Goal: Task Accomplishment & Management: Manage account settings

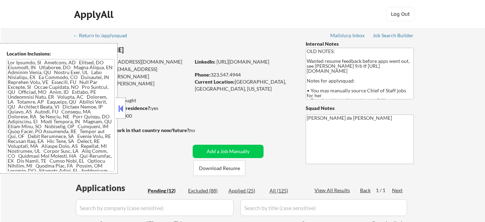
select select ""pending""
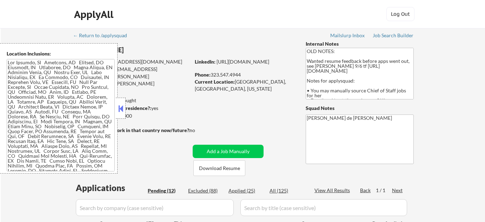
select select ""pending""
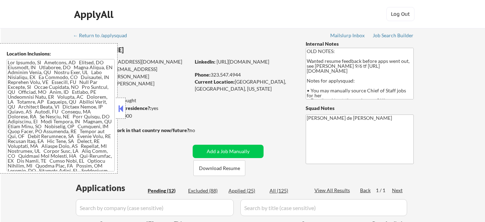
select select ""pending""
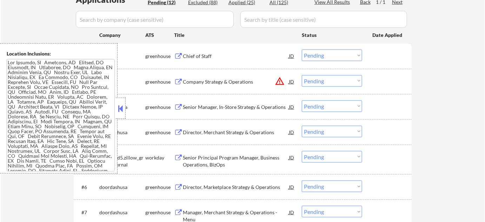
scroll to position [191, 0]
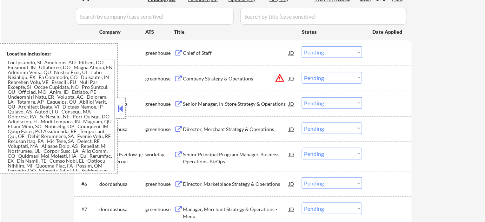
click at [120, 112] on button at bounding box center [121, 108] width 8 height 11
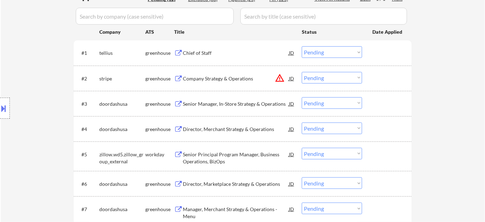
click at [196, 53] on div "Chief of Staff" at bounding box center [236, 52] width 106 height 7
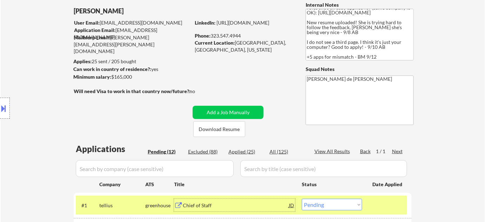
scroll to position [95, 0]
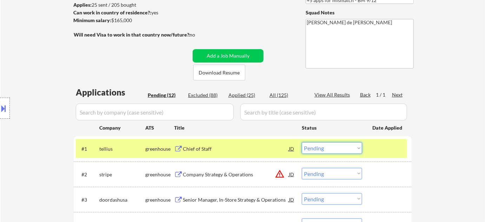
click at [329, 150] on select "Choose an option... Pending Applied Excluded (Questions) Excluded (Expired) Exc…" at bounding box center [332, 148] width 60 height 12
click at [302, 142] on select "Choose an option... Pending Applied Excluded (Questions) Excluded (Expired) Exc…" at bounding box center [332, 148] width 60 height 12
select select ""pending""
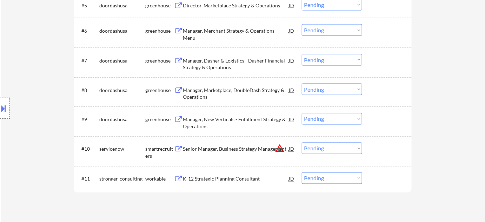
scroll to position [382, 0]
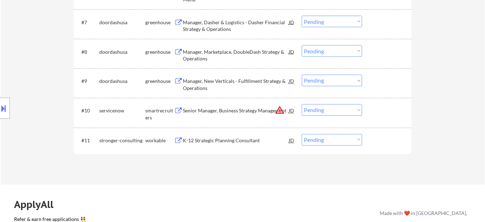
click at [226, 138] on div "K-12 Strategic Planning Consultant" at bounding box center [236, 140] width 106 height 7
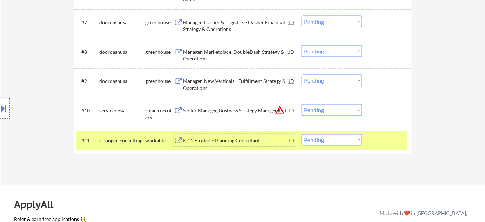
click at [326, 141] on select "Choose an option... Pending Applied Excluded (Questions) Excluded (Expired) Exc…" at bounding box center [332, 140] width 60 height 12
select select ""excluded__bad_match_""
click at [302, 134] on select "Choose an option... Pending Applied Excluded (Questions) Excluded (Expired) Exc…" at bounding box center [332, 140] width 60 height 12
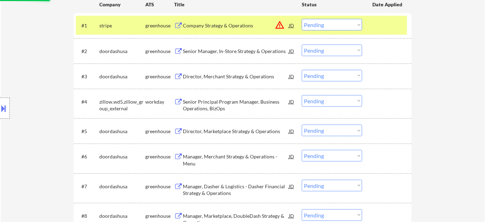
scroll to position [95, 0]
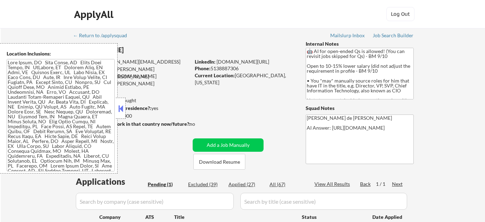
select select ""pending""
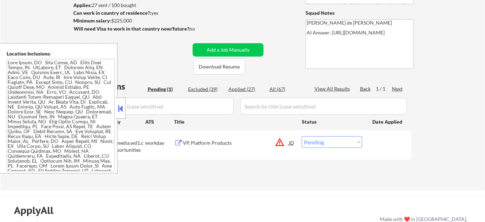
scroll to position [95, 0]
click at [119, 106] on button at bounding box center [121, 108] width 8 height 11
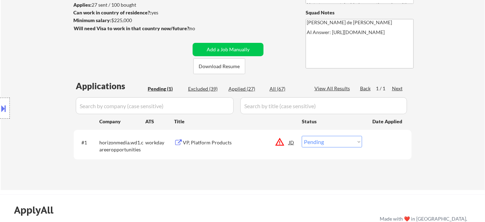
click at [280, 140] on button "warning_amber" at bounding box center [280, 142] width 10 height 10
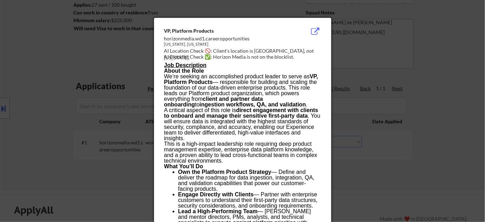
click at [391, 176] on div at bounding box center [242, 111] width 485 height 222
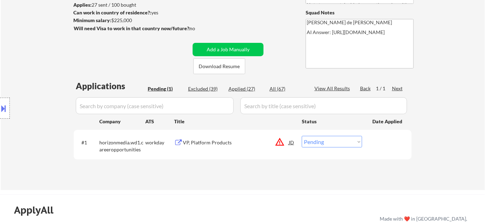
click at [214, 139] on div "VP, Platform Products" at bounding box center [236, 142] width 106 height 7
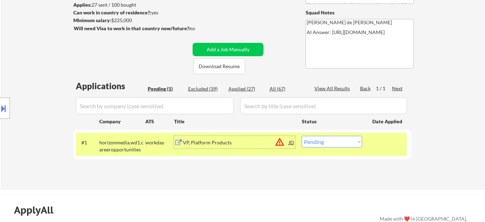
click at [6, 102] on button at bounding box center [4, 108] width 8 height 12
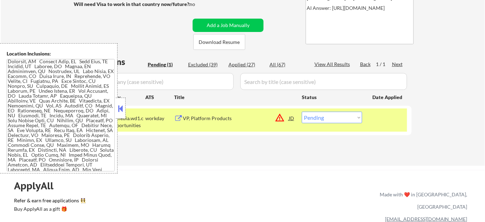
scroll to position [127, 0]
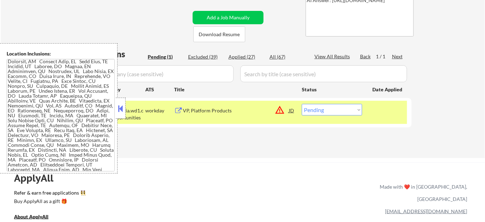
click at [123, 105] on button at bounding box center [121, 108] width 8 height 11
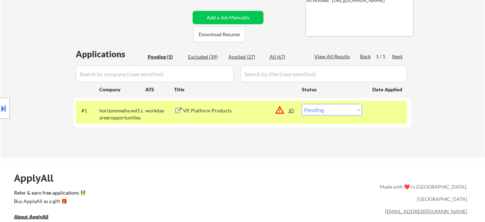
click at [278, 108] on button "warning_amber" at bounding box center [280, 110] width 10 height 10
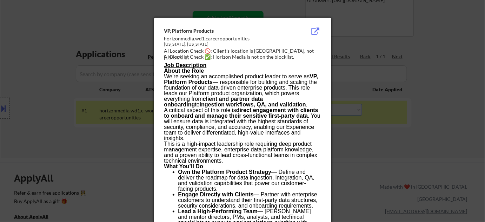
click at [417, 127] on div at bounding box center [242, 111] width 485 height 222
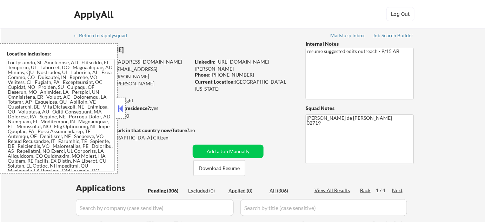
select select ""pending""
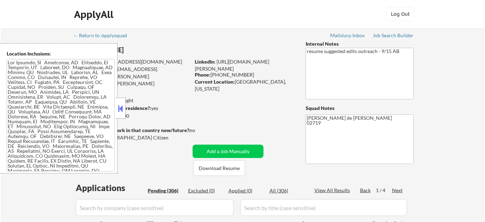
select select ""pending""
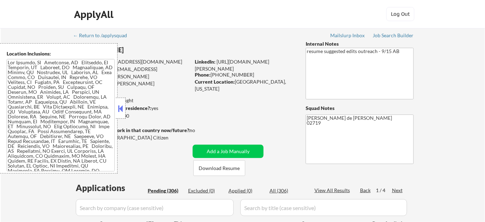
select select ""pending""
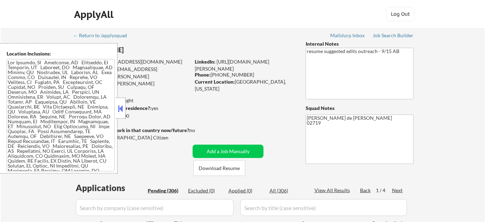
select select ""pending""
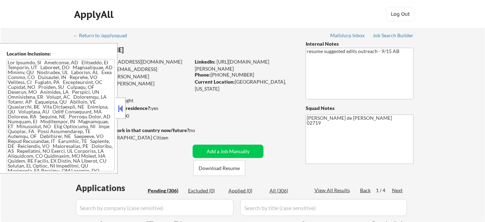
select select ""pending""
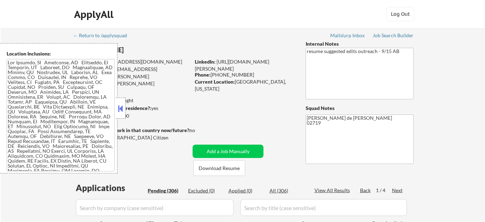
select select ""pending""
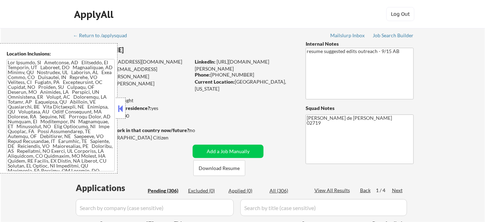
select select ""pending""
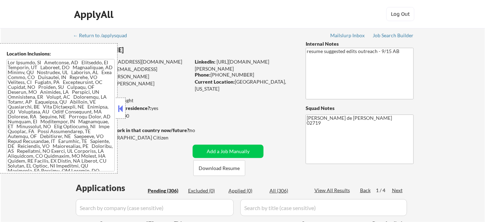
select select ""pending""
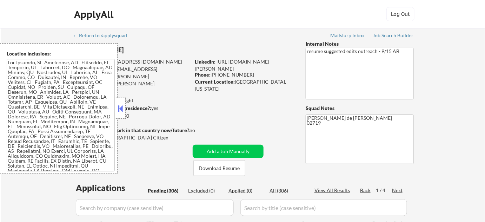
select select ""pending""
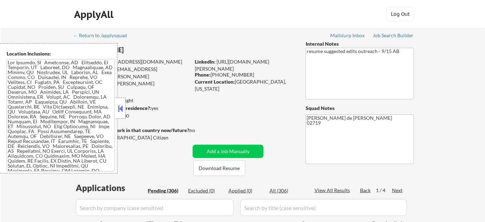
select select ""pending""
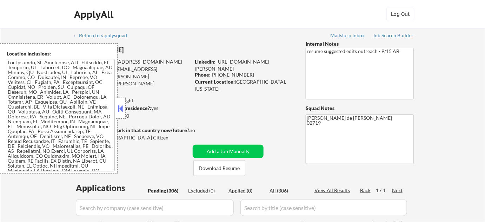
select select ""pending""
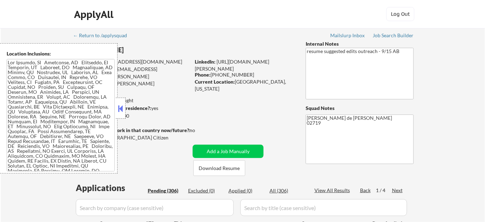
select select ""pending""
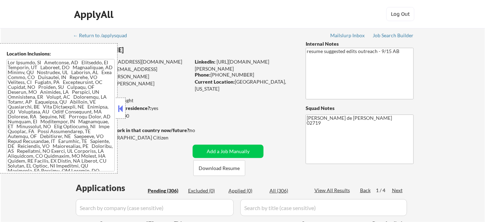
select select ""pending""
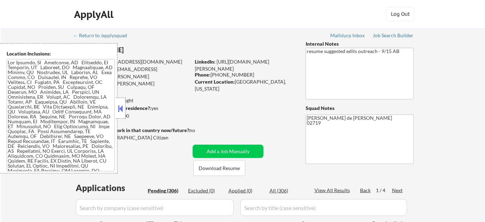
select select ""pending""
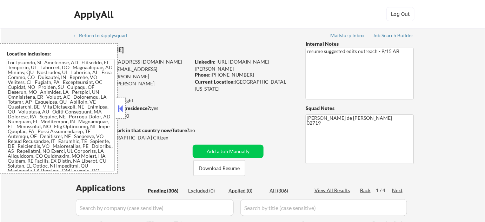
select select ""pending""
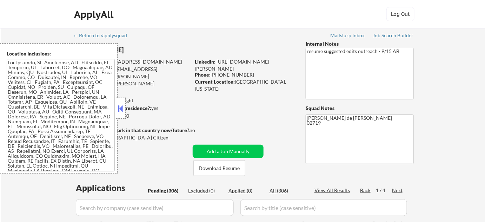
select select ""pending""
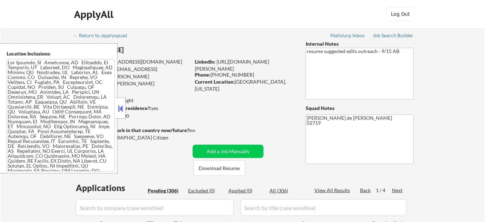
select select ""pending""
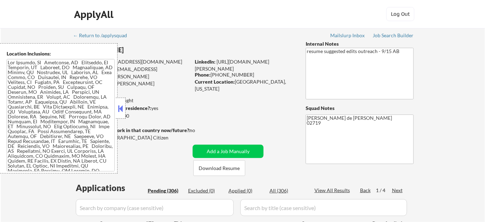
select select ""pending""
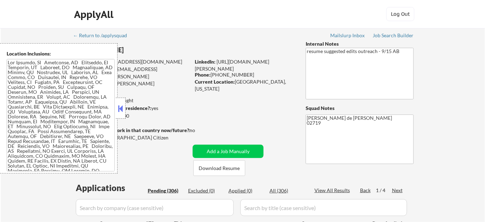
select select ""pending""
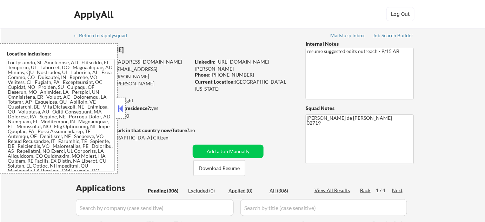
select select ""pending""
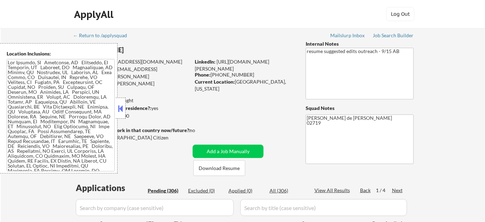
scroll to position [95, 0]
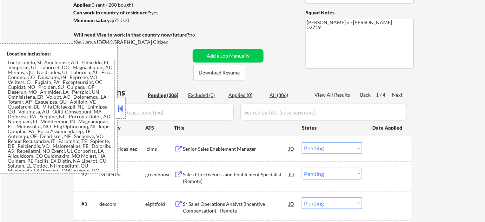
click at [119, 111] on button at bounding box center [121, 108] width 8 height 11
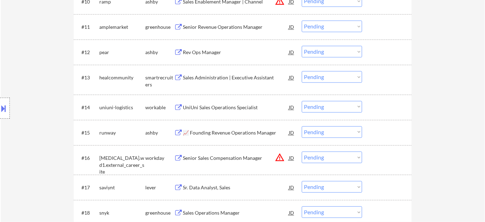
scroll to position [574, 0]
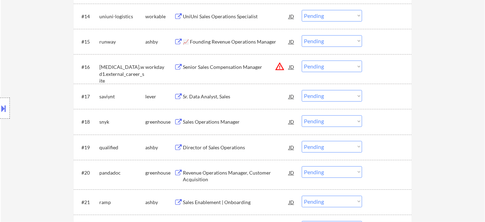
click at [212, 96] on div "Sr. Data Analyst, Sales" at bounding box center [236, 96] width 106 height 7
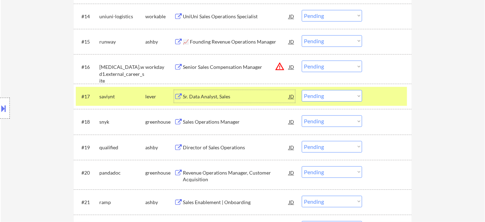
click at [343, 95] on select "Choose an option... Pending Applied Excluded (Questions) Excluded (Expired) Exc…" at bounding box center [332, 96] width 60 height 12
click at [302, 90] on select "Choose an option... Pending Applied Excluded (Questions) Excluded (Expired) Exc…" at bounding box center [332, 96] width 60 height 12
select select ""pending""
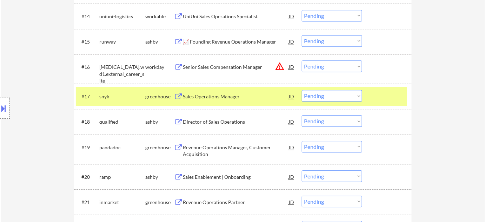
click at [233, 122] on div "Director of Sales Operations" at bounding box center [236, 121] width 106 height 7
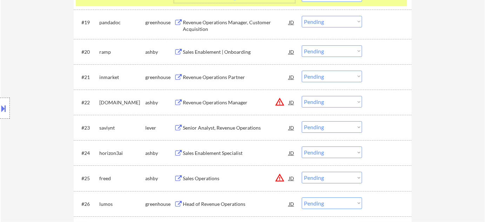
scroll to position [701, 0]
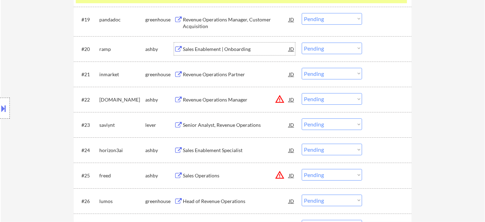
click at [220, 48] on div "Sales Enablement | Onboarding" at bounding box center [236, 49] width 106 height 7
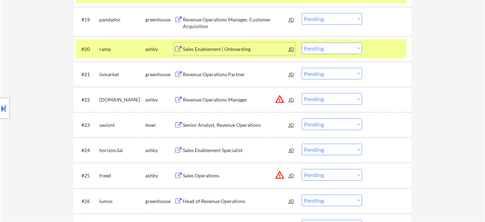
click at [6, 106] on button at bounding box center [4, 108] width 8 height 12
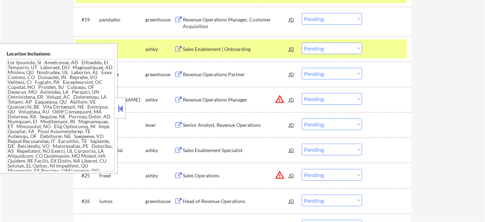
scroll to position [605, 0]
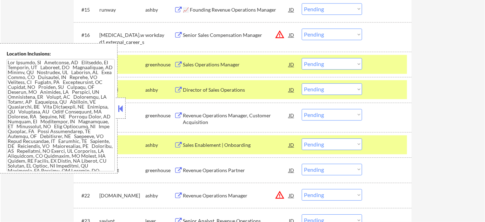
click at [120, 107] on button at bounding box center [121, 108] width 8 height 11
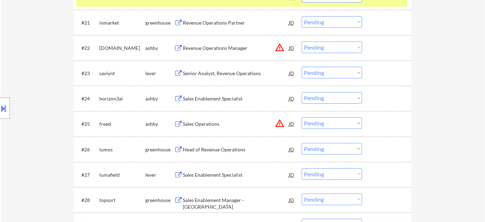
scroll to position [797, 0]
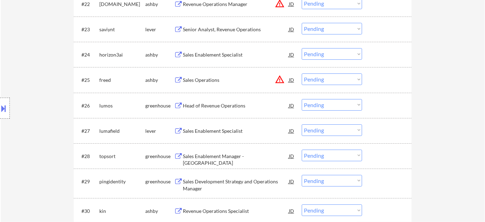
click at [225, 156] on div "Sales Enablement Manager - North America" at bounding box center [236, 160] width 106 height 14
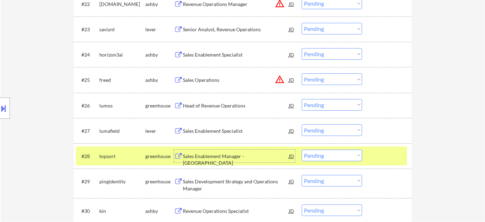
click at [5, 104] on button at bounding box center [4, 108] width 8 height 12
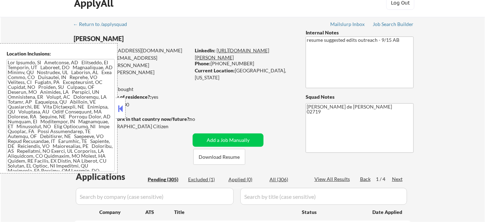
scroll to position [0, 0]
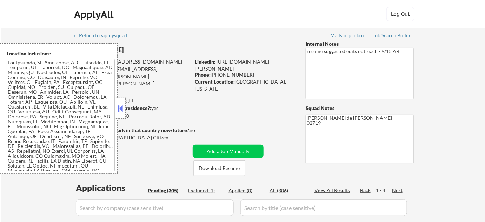
drag, startPoint x: 391, startPoint y: 31, endPoint x: 425, endPoint y: 55, distance: 41.6
click at [119, 106] on button at bounding box center [121, 108] width 8 height 11
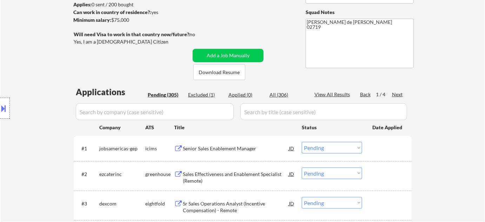
scroll to position [95, 0]
click at [204, 95] on div "Excluded (1)" at bounding box center [205, 95] width 35 height 7
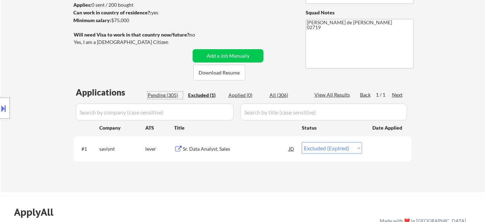
click at [168, 92] on div "Pending (305)" at bounding box center [165, 95] width 35 height 7
select select ""pending""
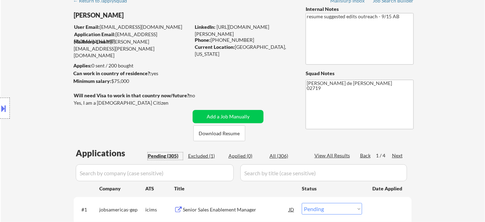
scroll to position [0, 0]
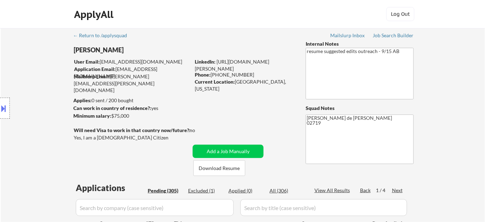
click at [260, 67] on div "LinkedIn: https://www.linkedin.com/in/brian-s-50098526a/" at bounding box center [245, 65] width 100 height 14
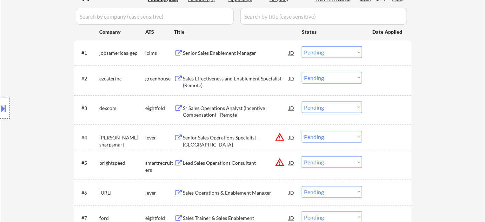
scroll to position [841, 0]
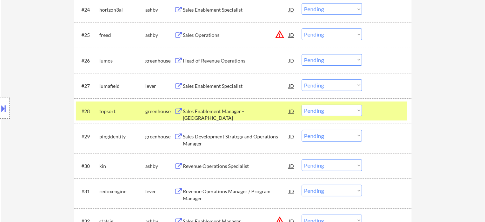
drag, startPoint x: 321, startPoint y: 110, endPoint x: 321, endPoint y: 114, distance: 3.5
click at [321, 110] on select "Choose an option... Pending Applied Excluded (Questions) Excluded (Expired) Exc…" at bounding box center [332, 110] width 60 height 12
click at [302, 104] on select "Choose an option... Pending Applied Excluded (Questions) Excluded (Expired) Exc…" at bounding box center [332, 110] width 60 height 12
select select ""pending""
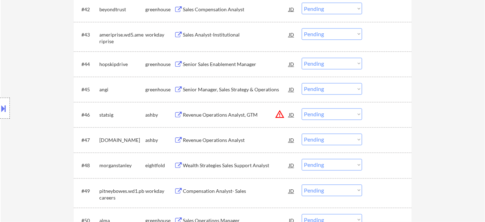
scroll to position [1319, 0]
click at [233, 140] on div "Revenue Operations Analyst" at bounding box center [236, 139] width 106 height 7
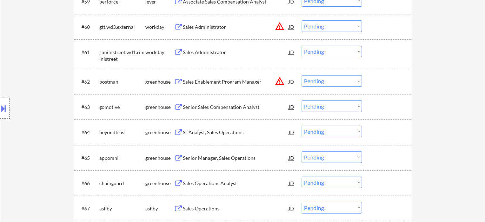
scroll to position [1798, 0]
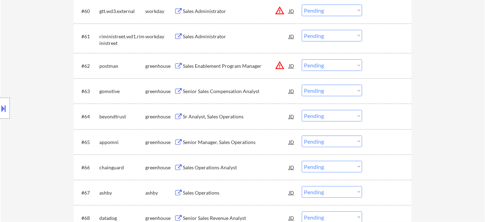
click at [222, 139] on div "Senior Manager, Sales Operations" at bounding box center [236, 141] width 106 height 7
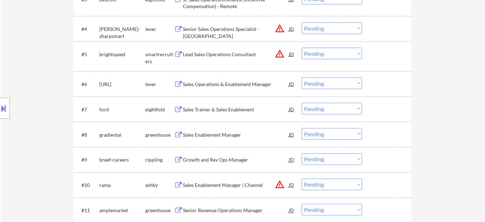
scroll to position [1828, 0]
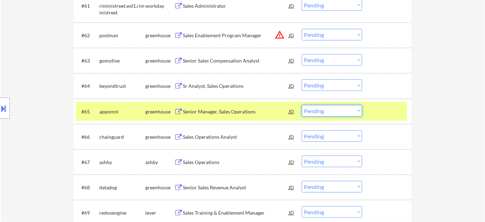
click at [343, 114] on select "Choose an option... Pending Applied Excluded (Questions) Excluded (Expired) Exc…" at bounding box center [332, 111] width 60 height 12
click at [302, 105] on select "Choose an option... Pending Applied Excluded (Questions) Excluded (Expired) Exc…" at bounding box center [332, 111] width 60 height 12
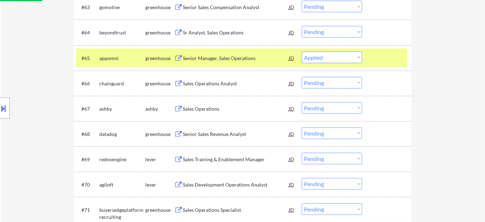
scroll to position [1892, 0]
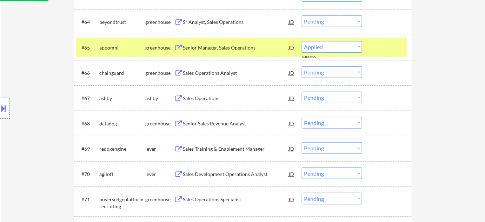
click at [216, 74] on div "Sales Operations Analyst" at bounding box center [236, 72] width 106 height 7
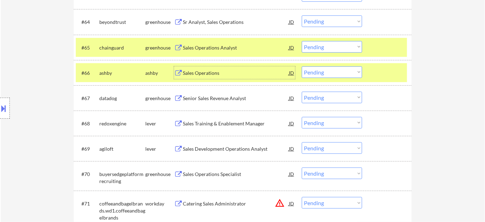
drag, startPoint x: 334, startPoint y: 48, endPoint x: 334, endPoint y: 52, distance: 3.9
click at [334, 48] on select "Choose an option... Pending Applied Excluded (Questions) Excluded (Expired) Exc…" at bounding box center [332, 47] width 60 height 12
click at [302, 41] on select "Choose an option... Pending Applied Excluded (Questions) Excluded (Expired) Exc…" at bounding box center [332, 47] width 60 height 12
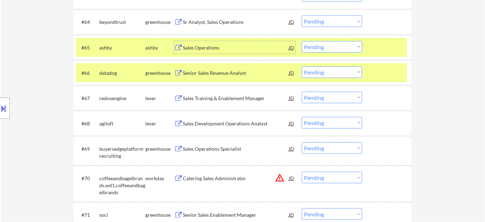
click at [209, 51] on div "Sales Operations" at bounding box center [236, 47] width 106 height 13
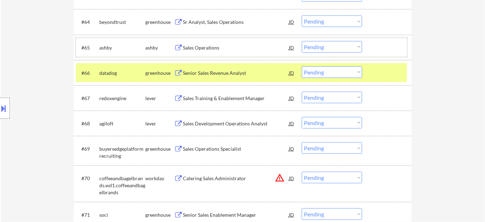
click at [306, 39] on div "#65 ashby ashby Sales Operations JD Choose an option... Pending Applied Exclude…" at bounding box center [241, 47] width 331 height 19
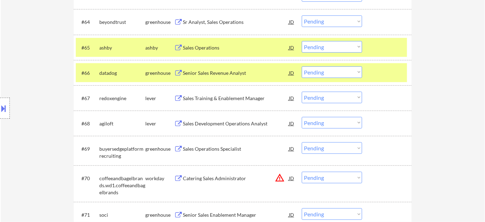
drag, startPoint x: 309, startPoint y: 46, endPoint x: 312, endPoint y: 50, distance: 5.4
click at [309, 46] on select "Choose an option... Pending Applied Excluded (Questions) Excluded (Expired) Exc…" at bounding box center [332, 47] width 60 height 12
click at [302, 41] on select "Choose an option... Pending Applied Excluded (Questions) Excluded (Expired) Exc…" at bounding box center [332, 47] width 60 height 12
select select ""pending""
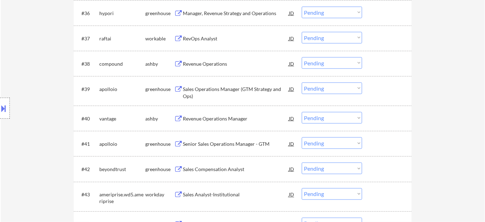
scroll to position [1127, 0]
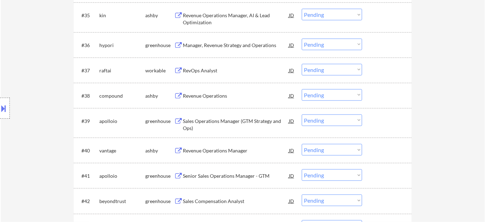
click at [201, 95] on div "Revenue Operations" at bounding box center [236, 95] width 106 height 7
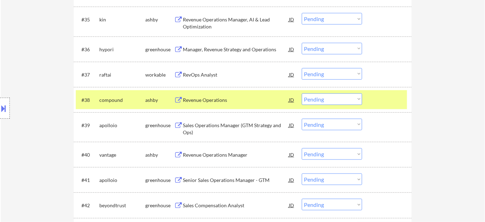
scroll to position [1121, 0]
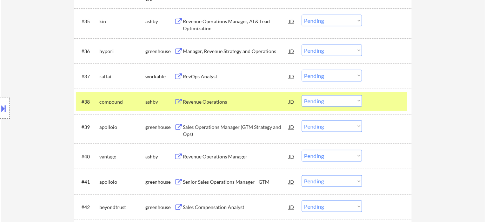
click at [324, 101] on select "Choose an option... Pending Applied Excluded (Questions) Excluded (Expired) Exc…" at bounding box center [332, 101] width 60 height 12
click at [302, 95] on select "Choose an option... Pending Applied Excluded (Questions) Excluded (Expired) Exc…" at bounding box center [332, 101] width 60 height 12
select select ""pending""
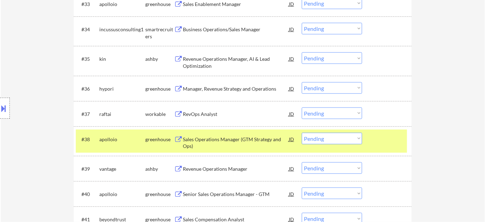
scroll to position [1083, 0]
click at [213, 113] on div "RevOps Analyst" at bounding box center [236, 113] width 106 height 7
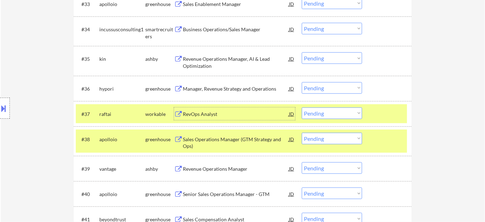
click at [320, 111] on select "Choose an option... Pending Applied Excluded (Questions) Excluded (Expired) Exc…" at bounding box center [332, 113] width 60 height 12
click at [302, 107] on select "Choose an option... Pending Applied Excluded (Questions) Excluded (Expired) Exc…" at bounding box center [332, 113] width 60 height 12
select select ""pending""
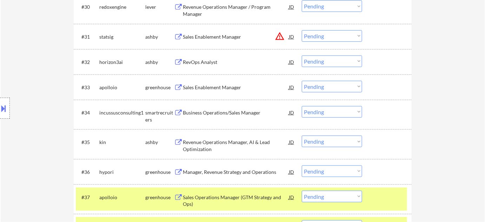
scroll to position [988, 0]
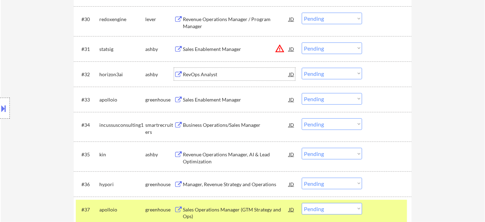
click at [209, 76] on div "RevOps Analyst" at bounding box center [236, 74] width 106 height 7
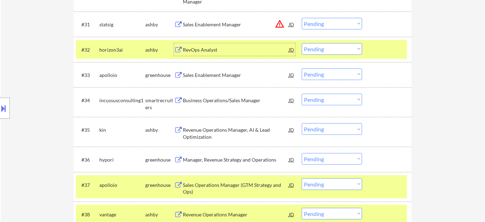
scroll to position [1052, 0]
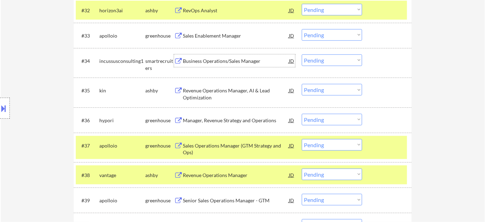
click at [216, 61] on div "Business Operations/Sales Manager" at bounding box center [236, 60] width 106 height 7
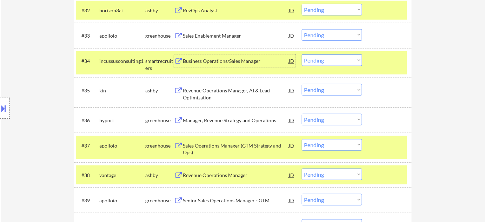
click at [309, 57] on select "Choose an option... Pending Applied Excluded (Questions) Excluded (Expired) Exc…" at bounding box center [332, 60] width 60 height 12
click at [302, 54] on select "Choose an option... Pending Applied Excluded (Questions) Excluded (Expired) Exc…" at bounding box center [332, 60] width 60 height 12
select select ""pending""
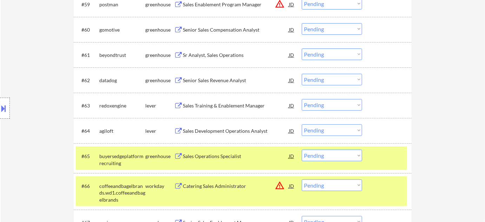
scroll to position [1815, 0]
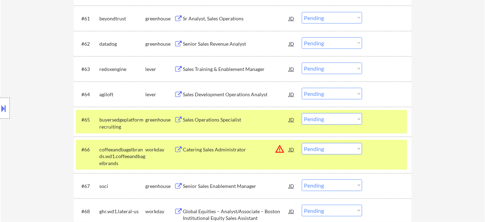
click at [211, 92] on div "Sales Development Operations Analyst" at bounding box center [236, 94] width 106 height 7
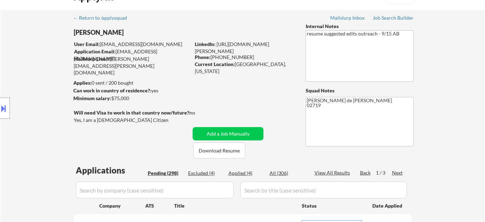
scroll to position [32, 0]
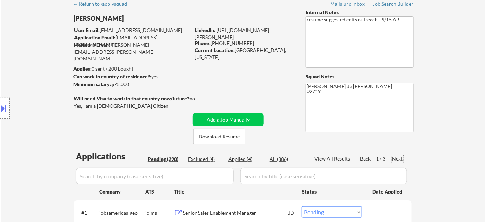
click at [396, 159] on div "Next" at bounding box center [397, 158] width 11 height 7
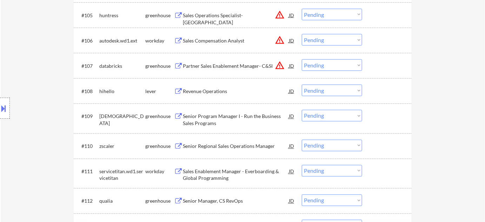
scroll to position [351, 0]
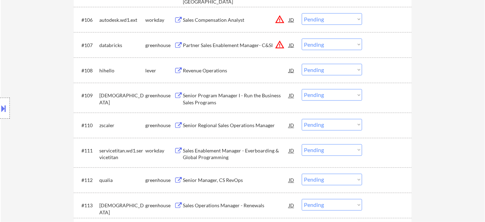
click at [217, 69] on div "Revenue Operations" at bounding box center [236, 70] width 106 height 7
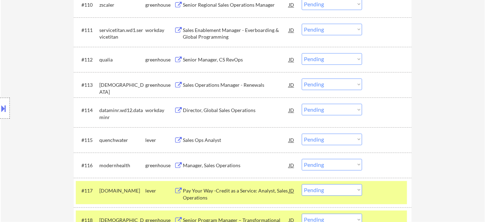
scroll to position [478, 0]
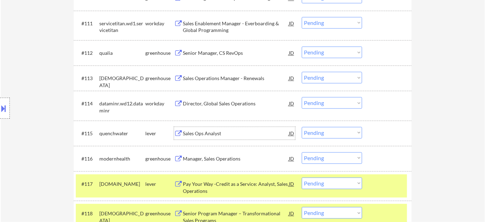
click at [216, 133] on div "Sales Ops Analyst" at bounding box center [236, 133] width 106 height 7
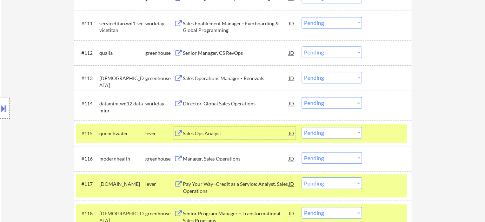
click at [324, 129] on select "Choose an option... Pending Applied Excluded (Questions) Excluded (Expired) Exc…" at bounding box center [332, 133] width 60 height 12
click at [302, 127] on select "Choose an option... Pending Applied Excluded (Questions) Excluded (Expired) Exc…" at bounding box center [332, 133] width 60 height 12
select select ""pending""
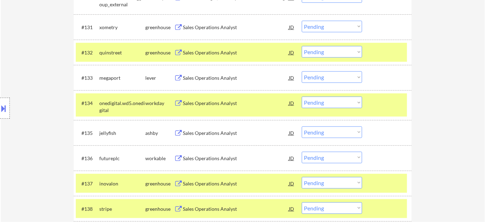
scroll to position [1052, 0]
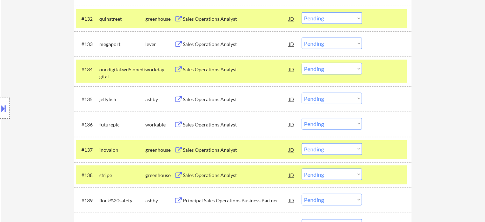
click at [204, 97] on div "Sales Operations Analyst" at bounding box center [236, 99] width 106 height 7
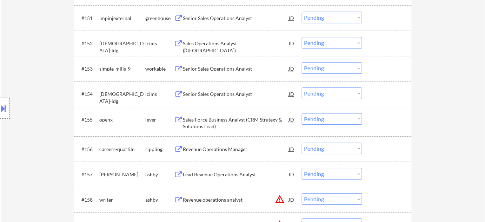
scroll to position [1562, 0]
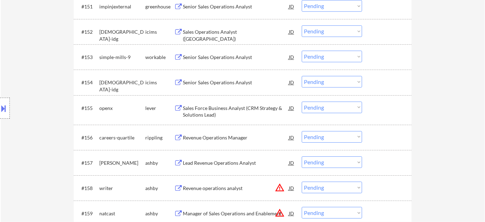
click at [200, 57] on div "Senior Sales Operations Analyst" at bounding box center [236, 57] width 106 height 7
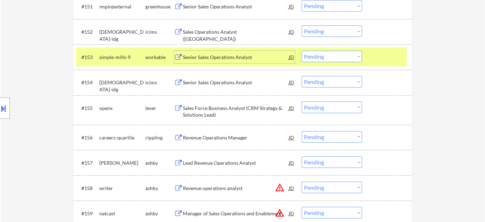
drag, startPoint x: 331, startPoint y: 54, endPoint x: 331, endPoint y: 58, distance: 3.5
click at [331, 54] on select "Choose an option... Pending Applied Excluded (Questions) Excluded (Expired) Exc…" at bounding box center [332, 56] width 60 height 12
click at [302, 50] on select "Choose an option... Pending Applied Excluded (Questions) Excluded (Expired) Exc…" at bounding box center [332, 56] width 60 height 12
select select ""pending""
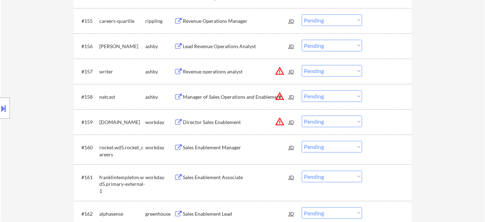
scroll to position [1625, 0]
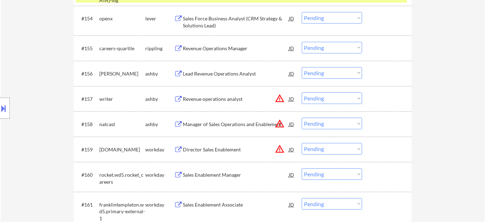
click at [222, 76] on div "Lead Revenue Operations Analyst" at bounding box center [236, 73] width 106 height 7
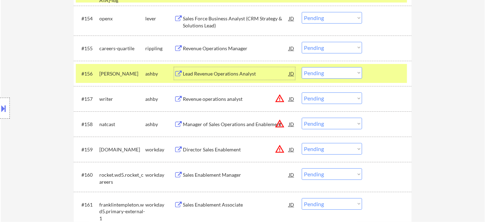
click at [345, 70] on select "Choose an option... Pending Applied Excluded (Questions) Excluded (Expired) Exc…" at bounding box center [332, 73] width 60 height 12
click at [302, 67] on select "Choose an option... Pending Applied Excluded (Questions) Excluded (Expired) Exc…" at bounding box center [332, 73] width 60 height 12
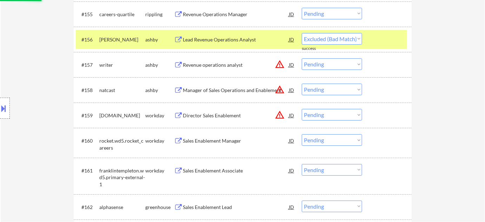
scroll to position [1689, 0]
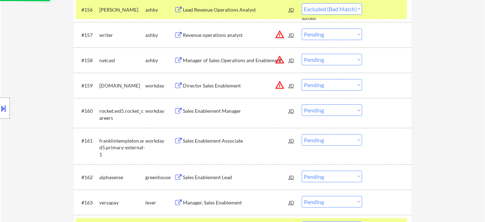
select select ""pending""
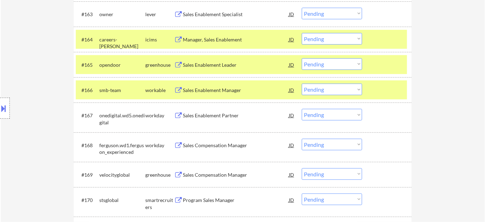
scroll to position [1880, 0]
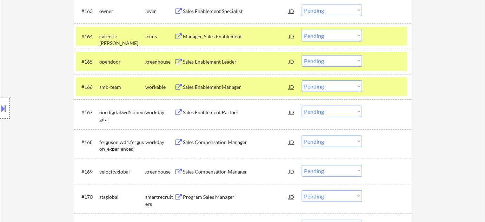
click at [229, 89] on div "Sales Enablement Manager" at bounding box center [236, 86] width 106 height 7
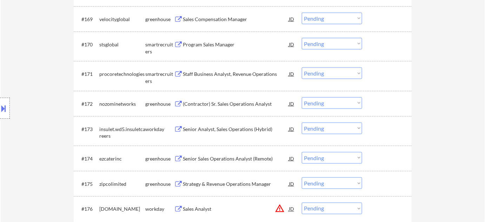
scroll to position [2040, 0]
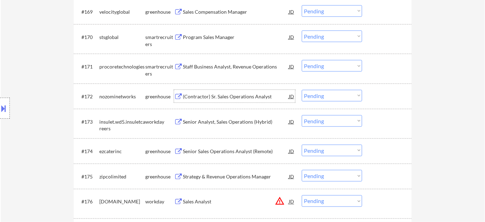
click at [224, 96] on div "(Contractor) Sr. Sales Operations Analyst" at bounding box center [236, 96] width 106 height 7
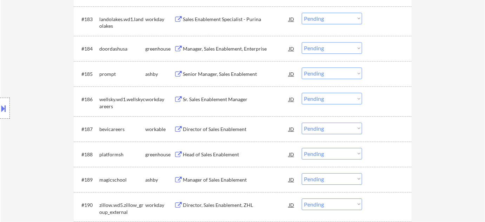
scroll to position [2454, 0]
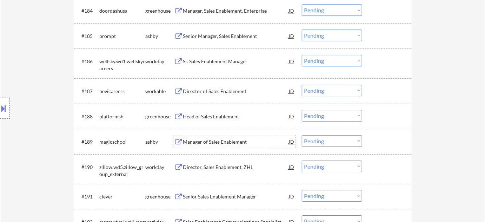
click at [223, 143] on div "Manager of Sales Enablement" at bounding box center [236, 141] width 106 height 7
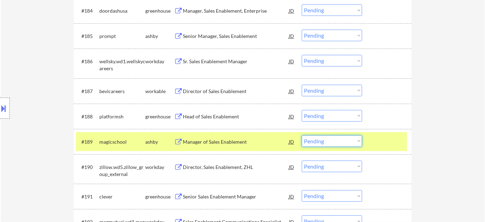
drag, startPoint x: 315, startPoint y: 140, endPoint x: 315, endPoint y: 136, distance: 3.9
click at [315, 140] on select "Choose an option... Pending Applied Excluded (Questions) Excluded (Expired) Exc…" at bounding box center [332, 141] width 60 height 12
click at [302, 135] on select "Choose an option... Pending Applied Excluded (Questions) Excluded (Expired) Exc…" at bounding box center [332, 141] width 60 height 12
select select ""pending""
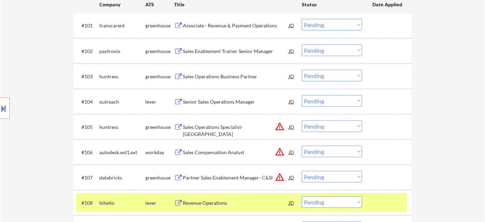
scroll to position [223, 0]
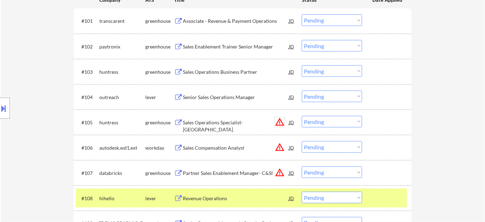
click at [278, 120] on button "warning_amber" at bounding box center [280, 122] width 10 height 10
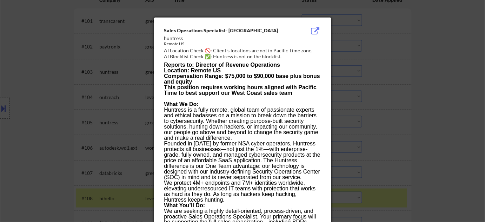
click at [391, 93] on div at bounding box center [242, 111] width 485 height 222
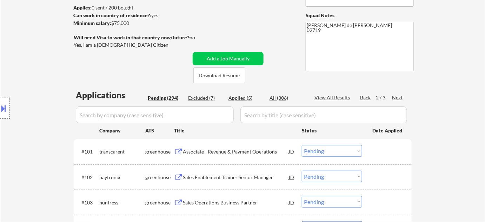
scroll to position [32, 0]
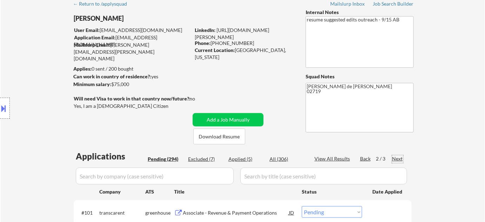
click at [394, 156] on div "Next" at bounding box center [397, 158] width 11 height 7
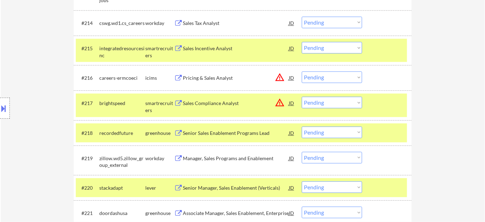
scroll to position [574, 0]
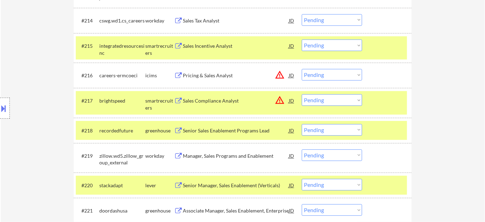
click at [208, 46] on div "Sales Incentive Analyst" at bounding box center [236, 45] width 106 height 7
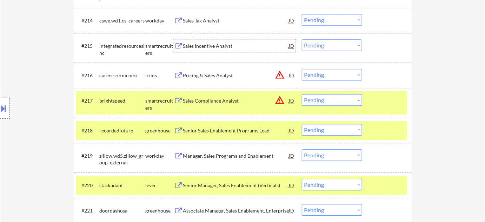
click at [1, 117] on div at bounding box center [5, 107] width 10 height 21
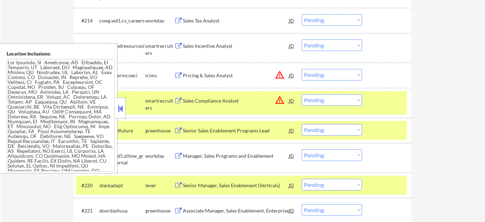
scroll to position [114, 0]
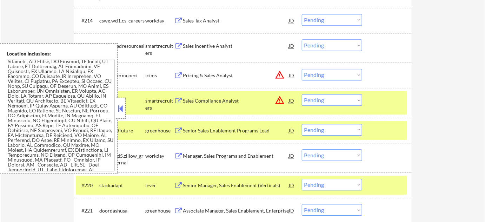
click at [121, 113] on button at bounding box center [121, 108] width 8 height 11
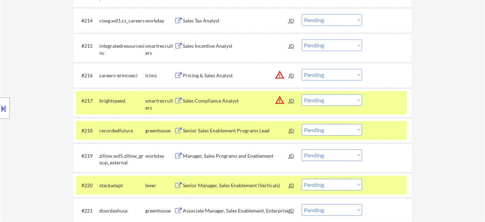
click at [326, 47] on select "Choose an option... Pending Applied Excluded (Questions) Excluded (Expired) Exc…" at bounding box center [332, 45] width 60 height 12
click at [302, 39] on select "Choose an option... Pending Applied Excluded (Questions) Excluded (Expired) Exc…" at bounding box center [332, 45] width 60 height 12
select select ""pending""
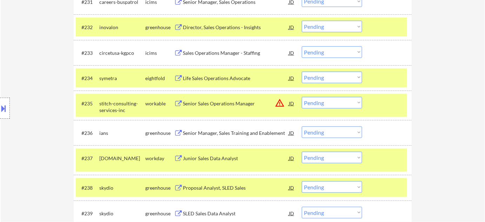
scroll to position [1083, 0]
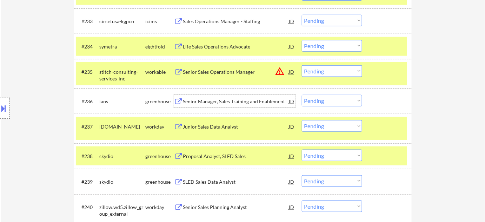
click at [239, 103] on div "Senior Manager, Sales Training and Enablement" at bounding box center [236, 101] width 106 height 7
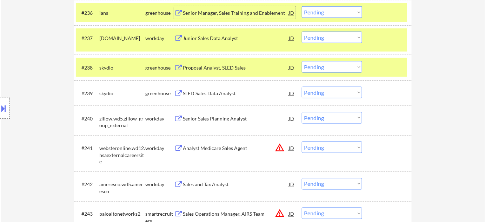
scroll to position [1211, 0]
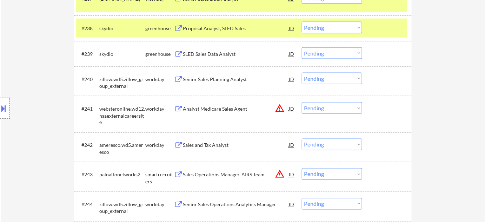
click at [223, 55] on div "SLED Sales Data Analyst" at bounding box center [236, 53] width 106 height 7
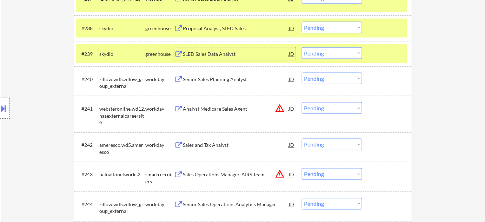
click at [337, 53] on select "Choose an option... Pending Applied Excluded (Questions) Excluded (Expired) Exc…" at bounding box center [332, 53] width 60 height 12
click at [302, 47] on select "Choose an option... Pending Applied Excluded (Questions) Excluded (Expired) Exc…" at bounding box center [332, 53] width 60 height 12
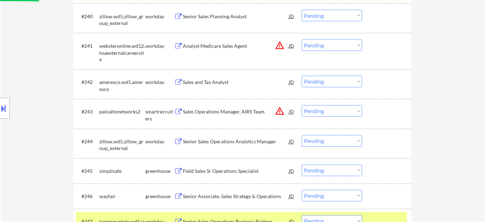
scroll to position [1275, 0]
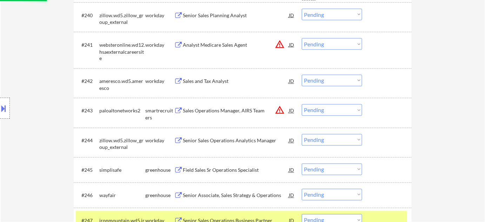
select select ""pending""
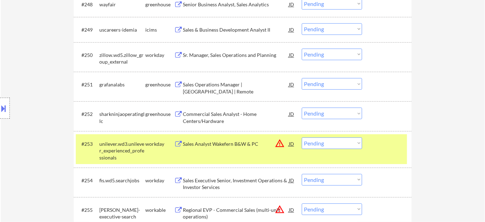
scroll to position [1530, 0]
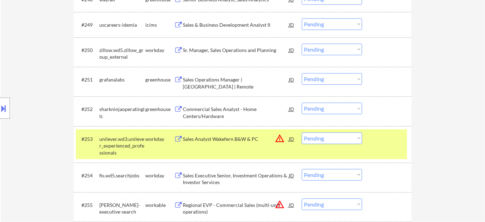
click at [221, 111] on div "Commercial Sales Analyst - Home Centers/Hardware" at bounding box center [236, 113] width 106 height 14
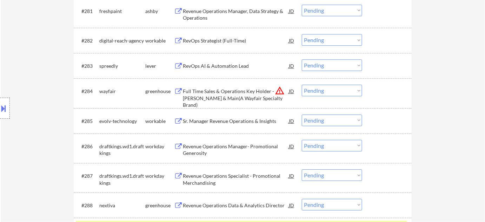
scroll to position [2454, 0]
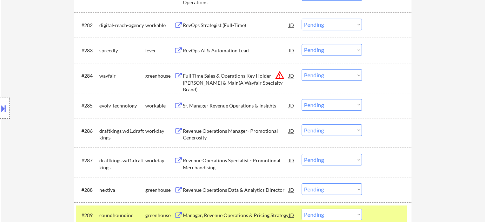
click at [229, 106] on div "Sr. Manager Revenue Operations & Insights" at bounding box center [236, 105] width 106 height 7
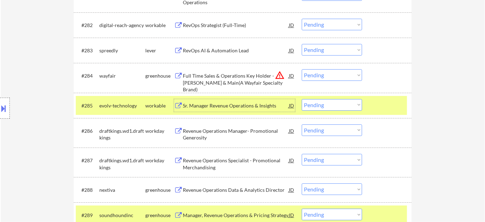
click at [6, 100] on div at bounding box center [5, 107] width 10 height 21
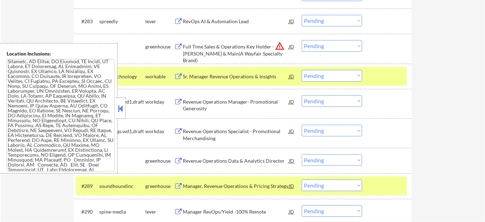
scroll to position [2518, 0]
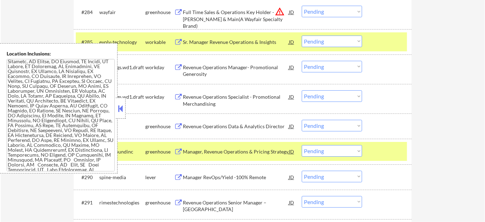
click at [122, 112] on button at bounding box center [121, 108] width 8 height 11
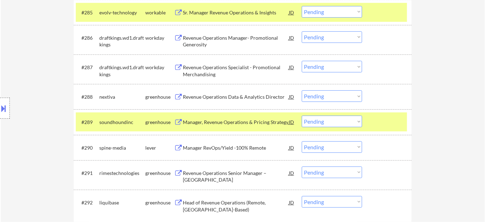
scroll to position [2581, 0]
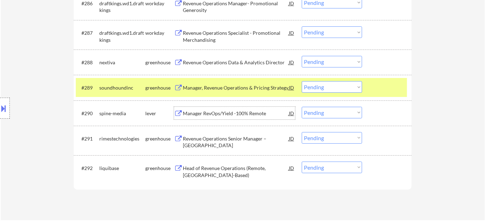
click at [248, 112] on div "Manager RevOps/Yield -100% Remote" at bounding box center [236, 113] width 106 height 7
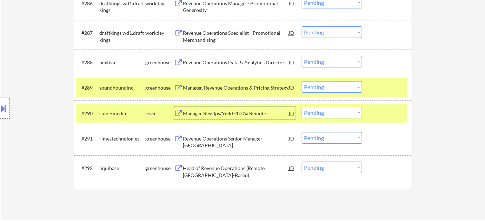
click at [327, 115] on select "Choose an option... Pending Applied Excluded (Questions) Excluded (Expired) Exc…" at bounding box center [332, 113] width 60 height 12
click at [302, 107] on select "Choose an option... Pending Applied Excluded (Questions) Excluded (Expired) Exc…" at bounding box center [332, 113] width 60 height 12
select select ""pending""
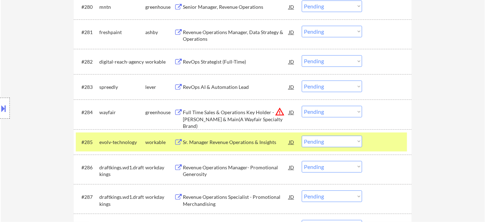
scroll to position [2422, 0]
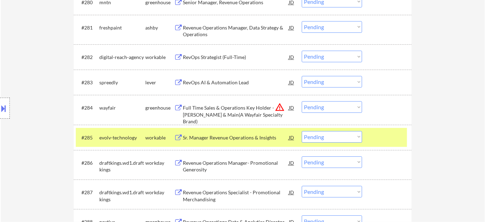
click at [249, 136] on div "Sr. Manager Revenue Operations & Insights" at bounding box center [236, 137] width 106 height 7
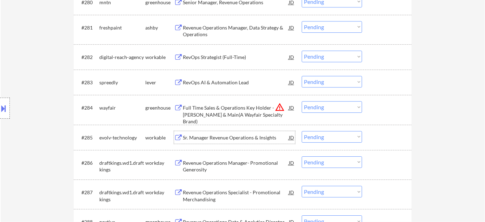
scroll to position [2263, 0]
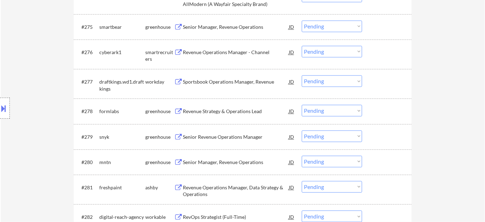
click at [236, 49] on div "Revenue Operations Manager - Channel" at bounding box center [236, 52] width 106 height 7
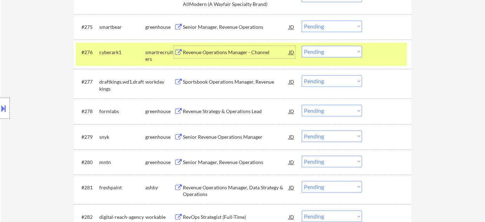
click at [6, 111] on button at bounding box center [4, 108] width 8 height 12
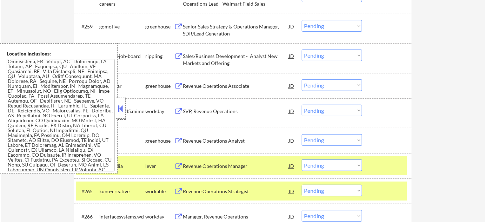
scroll to position [1833, 0]
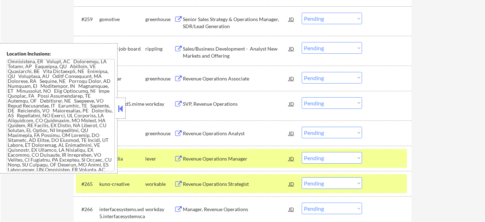
click at [121, 109] on button at bounding box center [121, 108] width 8 height 11
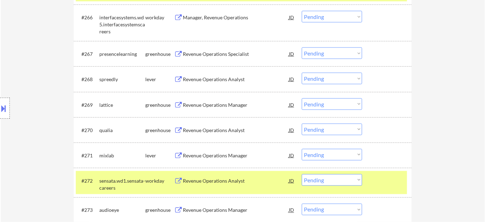
scroll to position [2204, 0]
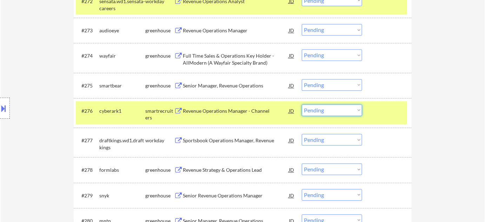
click at [325, 112] on select "Choose an option... Pending Applied Excluded (Questions) Excluded (Expired) Exc…" at bounding box center [332, 110] width 60 height 12
click at [302, 104] on select "Choose an option... Pending Applied Excluded (Questions) Excluded (Expired) Exc…" at bounding box center [332, 110] width 60 height 12
select select ""pending""
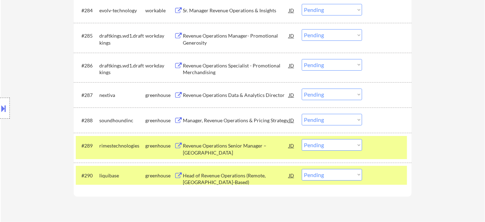
scroll to position [2424, 0]
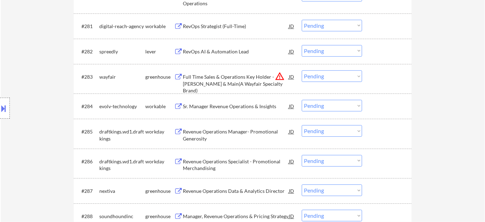
click at [276, 79] on button "warning_amber" at bounding box center [280, 76] width 10 height 10
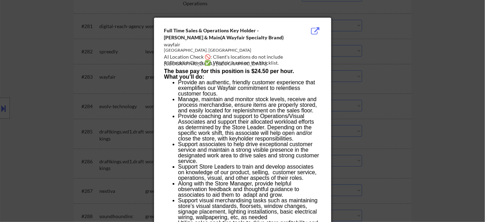
click at [430, 157] on div at bounding box center [242, 111] width 485 height 222
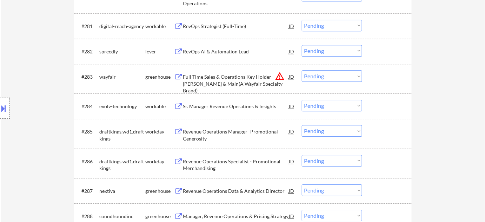
click at [4, 109] on button at bounding box center [4, 108] width 8 height 12
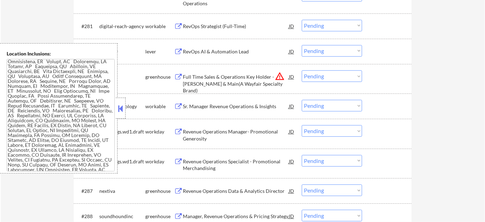
click at [123, 103] on button at bounding box center [121, 108] width 8 height 11
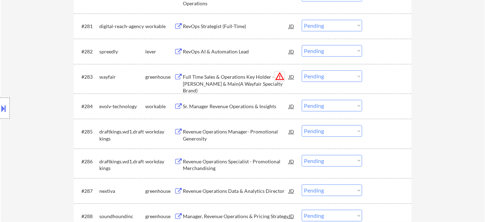
click at [280, 76] on button "warning_amber" at bounding box center [280, 76] width 10 height 10
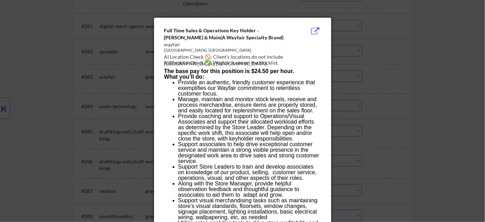
click at [390, 116] on div at bounding box center [242, 111] width 485 height 222
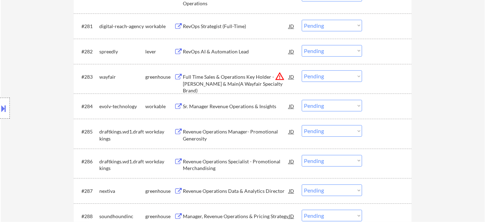
click at [3, 103] on button at bounding box center [4, 108] width 8 height 12
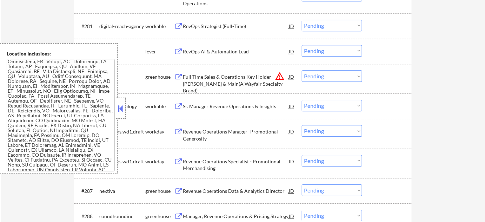
click at [124, 107] on button at bounding box center [121, 108] width 8 height 11
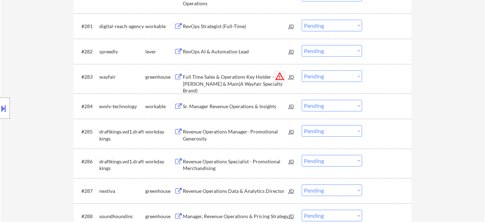
click at [280, 75] on button "warning_amber" at bounding box center [280, 76] width 10 height 10
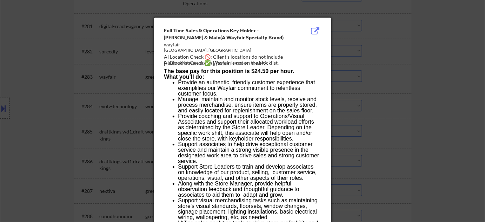
click at [6, 90] on div at bounding box center [242, 111] width 485 height 222
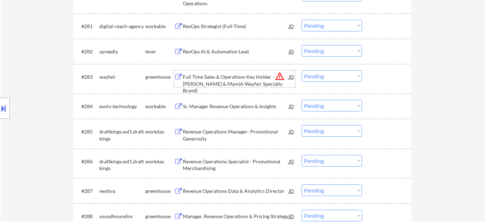
click at [218, 85] on div "Full Time Sales & Operations Key Holder - Joss & Main(A Wayfair Specialty Brand)" at bounding box center [236, 83] width 106 height 21
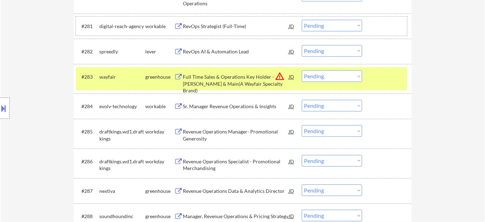
drag, startPoint x: 196, startPoint y: 18, endPoint x: 67, endPoint y: 120, distance: 164.9
drag, startPoint x: 67, startPoint y: 120, endPoint x: 216, endPoint y: 82, distance: 154.2
click at [216, 82] on div "Full Time Sales & Operations Key Holder - Joss & Main(A Wayfair Specialty Brand)" at bounding box center [236, 83] width 106 height 21
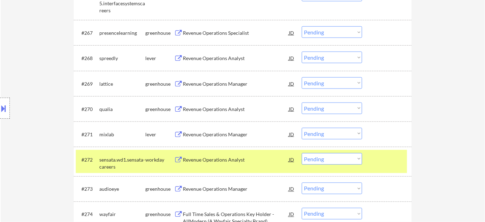
scroll to position [2041, 0]
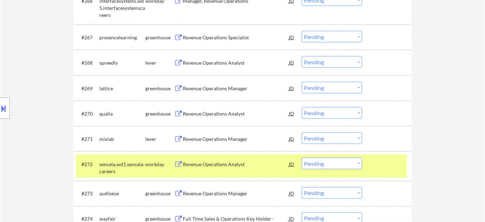
click at [228, 63] on div "Revenue Operations Analyst" at bounding box center [236, 62] width 106 height 7
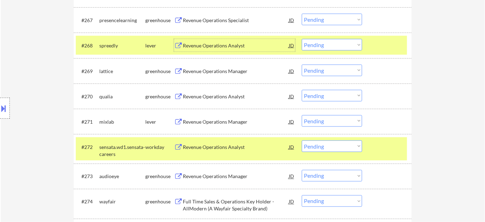
scroll to position [2105, 0]
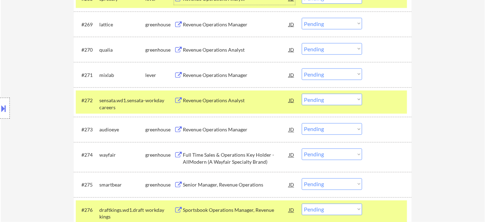
click at [208, 127] on div "Revenue Operations Manager" at bounding box center [236, 129] width 106 height 7
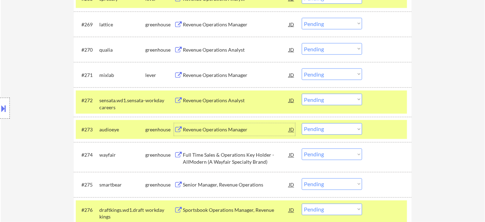
click at [323, 131] on select "Choose an option... Pending Applied Excluded (Questions) Excluded (Expired) Exc…" at bounding box center [332, 129] width 60 height 12
click at [302, 123] on select "Choose an option... Pending Applied Excluded (Questions) Excluded (Expired) Exc…" at bounding box center [332, 129] width 60 height 12
select select ""pending""
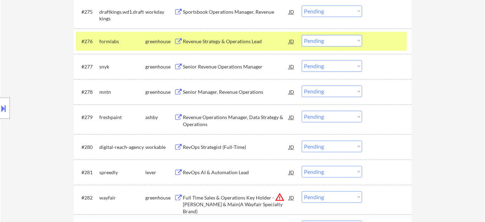
scroll to position [2296, 0]
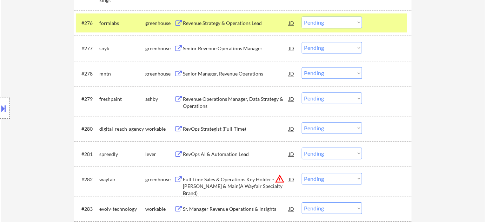
click at [200, 104] on div "Revenue Operations Manager, Data Strategy & Operations" at bounding box center [236, 102] width 106 height 14
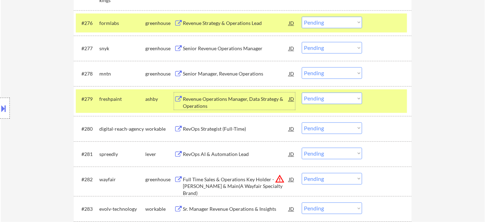
click at [337, 100] on select "Choose an option... Pending Applied Excluded (Questions) Excluded (Expired) Exc…" at bounding box center [332, 98] width 60 height 12
click at [302, 92] on select "Choose an option... Pending Applied Excluded (Questions) Excluded (Expired) Exc…" at bounding box center [332, 98] width 60 height 12
select select ""pending""
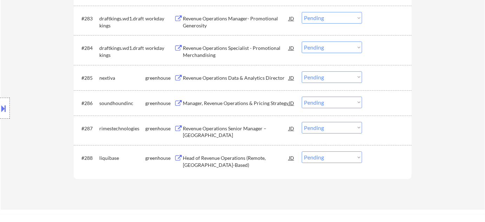
scroll to position [2487, 0]
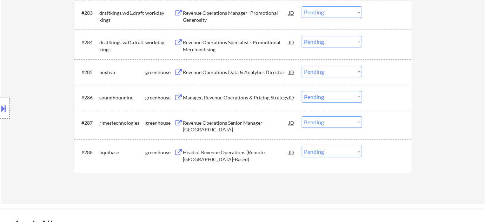
click at [244, 125] on div "Revenue Operations Senior Manager – North America" at bounding box center [236, 126] width 106 height 14
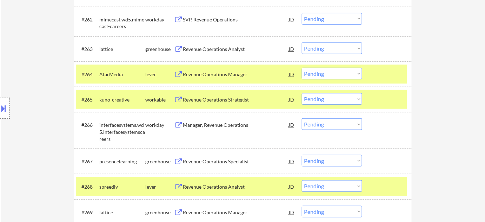
scroll to position [1914, 0]
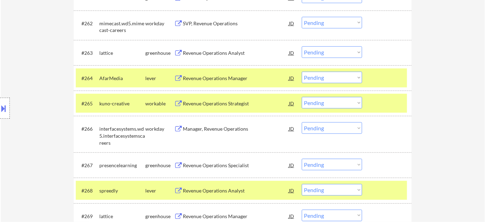
click at [225, 78] on div "Revenue Operations Manager" at bounding box center [236, 78] width 106 height 7
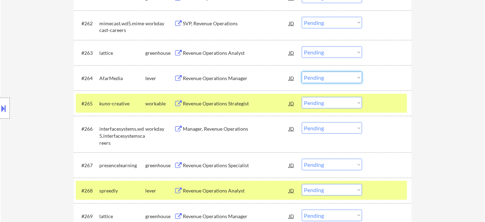
click at [318, 79] on select "Choose an option... Pending Applied Excluded (Questions) Excluded (Expired) Exc…" at bounding box center [332, 78] width 60 height 12
click at [302, 72] on select "Choose an option... Pending Applied Excluded (Questions) Excluded (Expired) Exc…" at bounding box center [332, 78] width 60 height 12
select select ""pending""
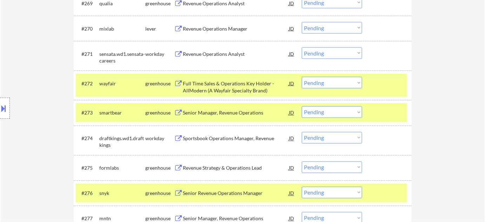
scroll to position [2137, 0]
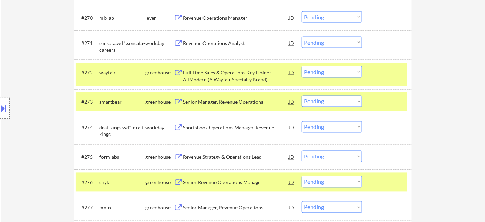
click at [206, 158] on div "Revenue Strategy & Operations Lead" at bounding box center [236, 157] width 106 height 7
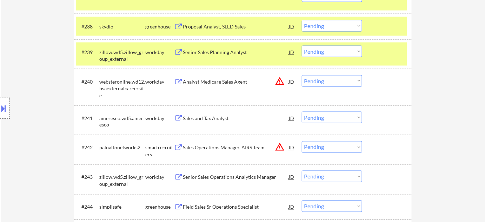
scroll to position [1212, 0]
click at [275, 145] on button "warning_amber" at bounding box center [280, 147] width 10 height 10
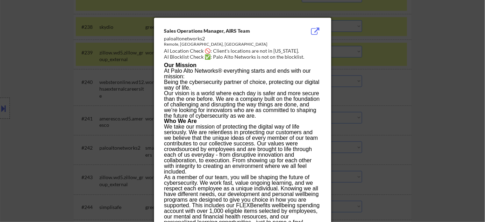
click at [453, 103] on div at bounding box center [242, 111] width 485 height 222
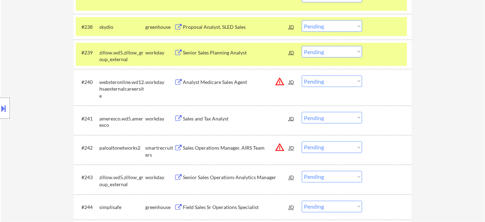
click at [344, 148] on select "Choose an option... Pending Applied Excluded (Questions) Excluded (Expired) Exc…" at bounding box center [332, 147] width 60 height 12
click at [302, 141] on select "Choose an option... Pending Applied Excluded (Questions) Excluded (Expired) Exc…" at bounding box center [332, 147] width 60 height 12
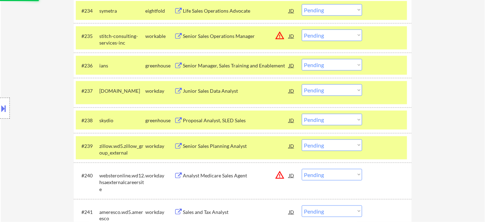
scroll to position [1117, 0]
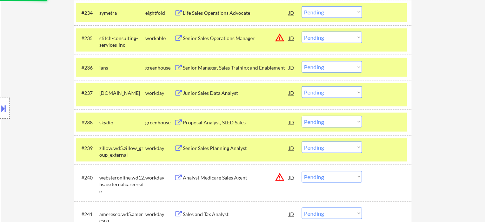
select select ""pending""
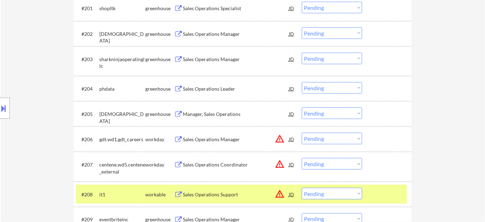
scroll to position [224, 0]
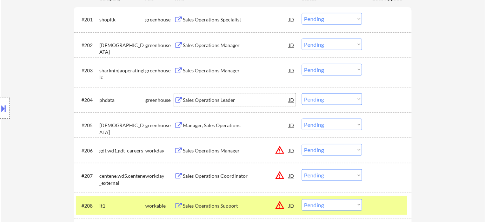
click at [215, 98] on div "Sales Operations Leader" at bounding box center [236, 99] width 106 height 7
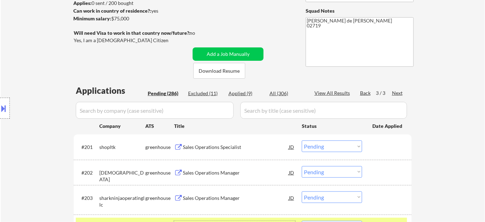
scroll to position [129, 0]
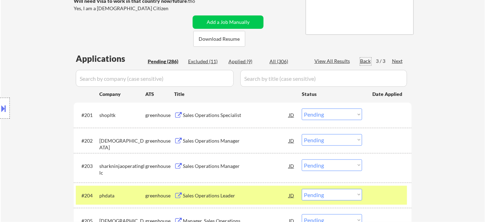
click at [364, 61] on div "Back" at bounding box center [365, 60] width 11 height 7
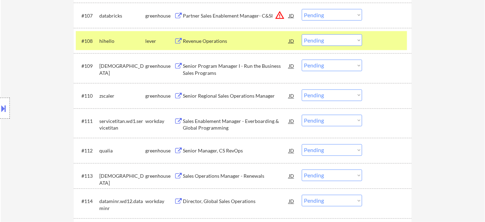
scroll to position [384, 0]
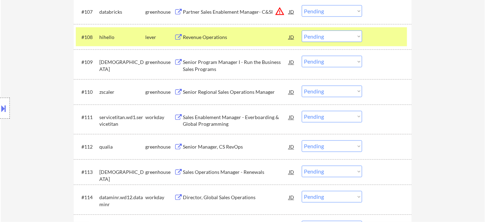
click at [225, 145] on div "Senior Manager, CS RevOps" at bounding box center [236, 146] width 106 height 7
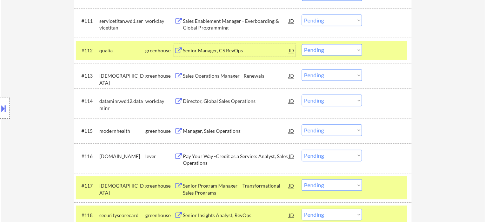
scroll to position [511, 0]
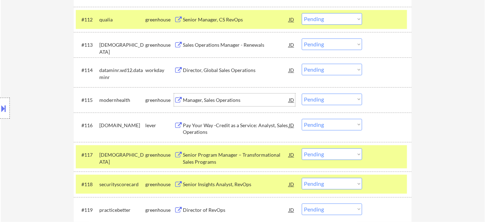
click at [211, 95] on div "Manager, Sales Operations" at bounding box center [236, 99] width 106 height 13
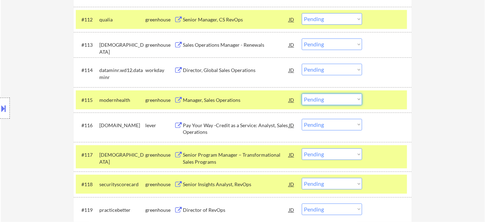
drag, startPoint x: 323, startPoint y: 97, endPoint x: 325, endPoint y: 103, distance: 6.0
click at [323, 97] on select "Choose an option... Pending Applied Excluded (Questions) Excluded (Expired) Exc…" at bounding box center [332, 99] width 60 height 12
click at [302, 93] on select "Choose an option... Pending Applied Excluded (Questions) Excluded (Expired) Exc…" at bounding box center [332, 99] width 60 height 12
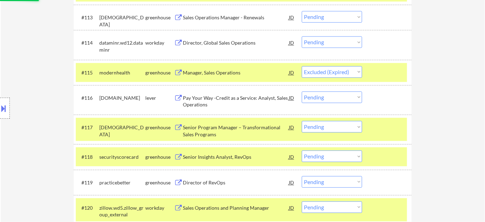
scroll to position [575, 0]
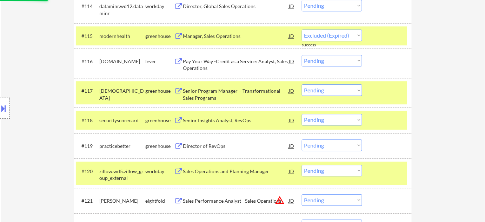
select select ""pending""
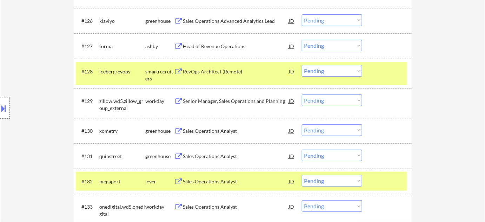
scroll to position [926, 0]
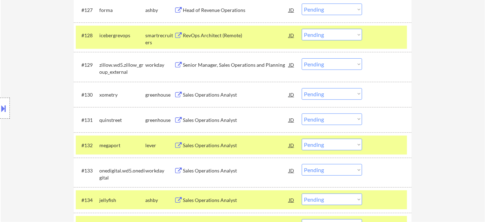
click at [223, 93] on div "Sales Operations Analyst" at bounding box center [236, 94] width 106 height 7
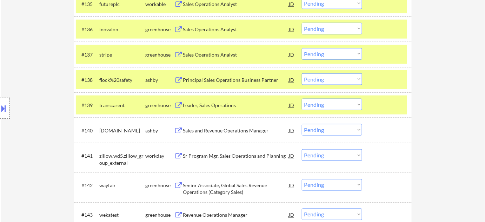
scroll to position [1149, 0]
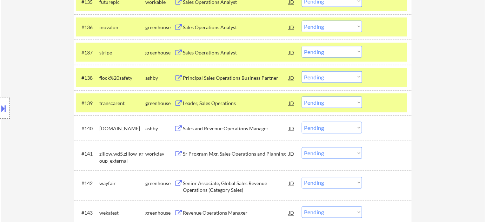
click at [223, 127] on div "Sales and Revenue Operations Manager" at bounding box center [236, 128] width 106 height 7
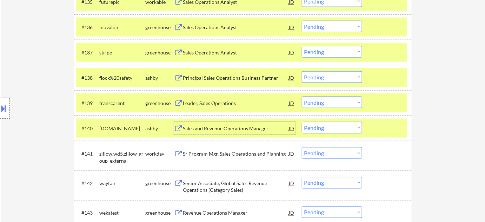
click at [331, 128] on select "Choose an option... Pending Applied Excluded (Questions) Excluded (Expired) Exc…" at bounding box center [332, 128] width 60 height 12
click at [302, 122] on select "Choose an option... Pending Applied Excluded (Questions) Excluded (Expired) Exc…" at bounding box center [332, 128] width 60 height 12
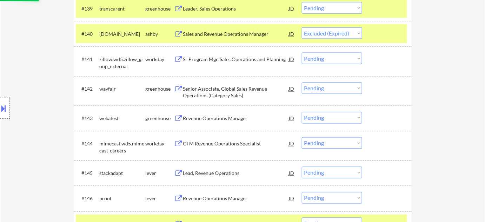
scroll to position [1244, 0]
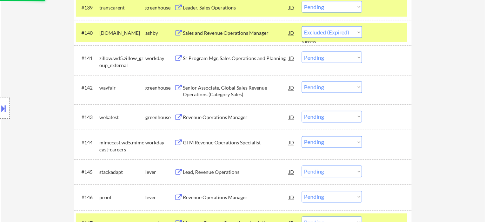
select select ""pending""
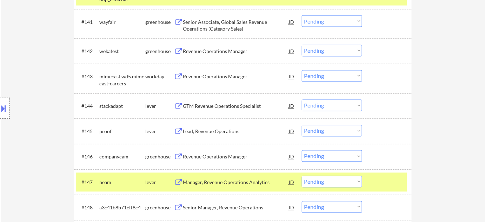
scroll to position [1308, 0]
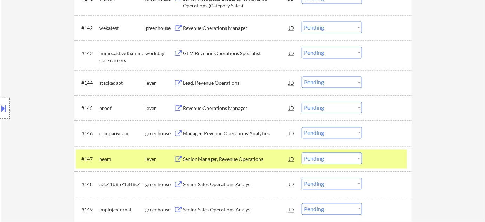
click at [224, 105] on div "Revenue Operations Manager" at bounding box center [236, 108] width 106 height 7
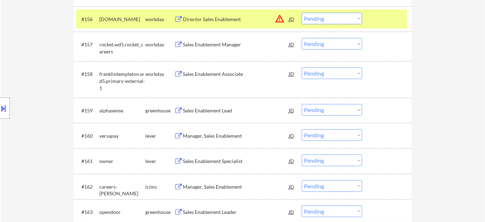
scroll to position [1691, 0]
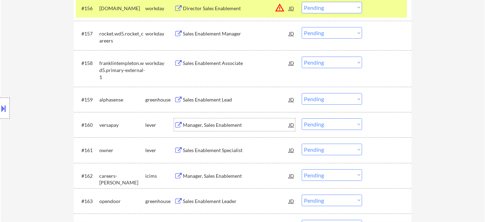
click at [225, 123] on div "Manager, Sales Enablement" at bounding box center [236, 124] width 106 height 7
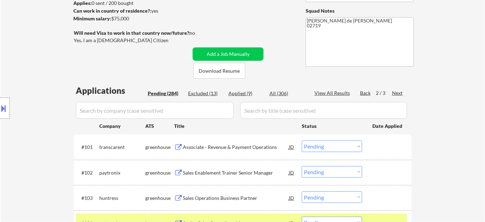
scroll to position [0, 0]
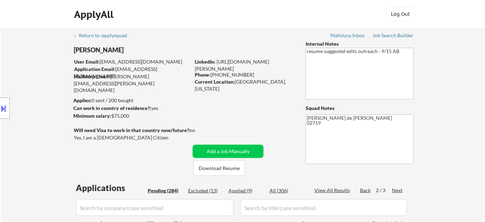
click at [238, 191] on div "Applied (9)" at bounding box center [245, 190] width 35 height 7
select select ""applied""
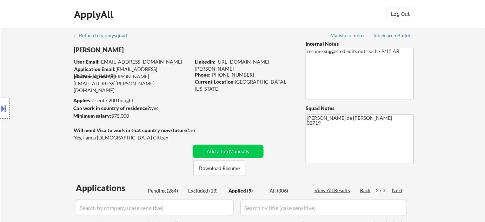
select select ""applied""
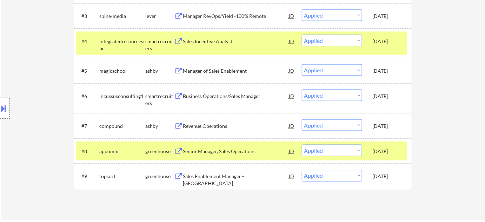
scroll to position [287, 0]
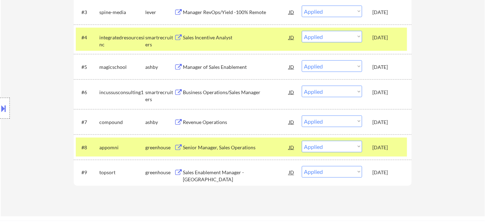
click at [215, 123] on div "Revenue Operations" at bounding box center [236, 122] width 106 height 7
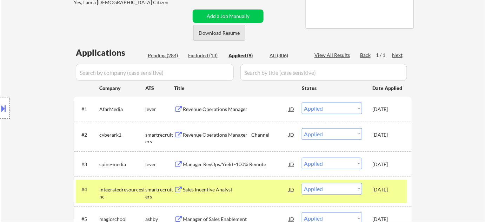
scroll to position [127, 0]
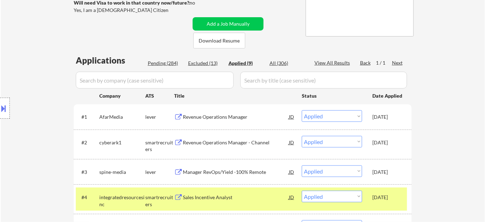
click at [161, 62] on div "Pending (284)" at bounding box center [165, 63] width 35 height 7
select select ""pending""
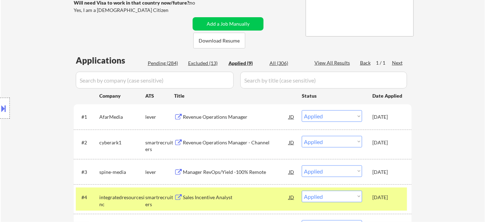
select select ""pending""
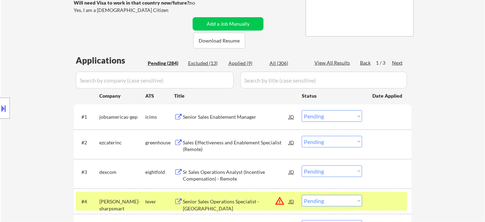
click at [163, 78] on input "input" at bounding box center [155, 80] width 158 height 17
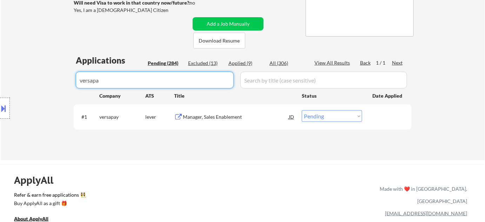
type input "versapa"
click at [313, 117] on select "Choose an option... Pending Applied Excluded (Questions) Excluded (Expired) Exc…" at bounding box center [332, 116] width 60 height 12
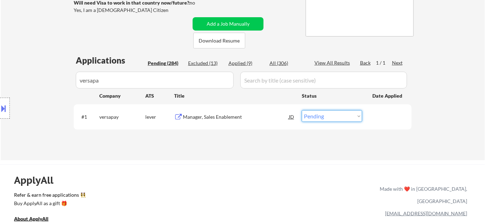
select select ""applied""
click at [302, 110] on select "Choose an option... Pending Applied Excluded (Questions) Excluded (Expired) Exc…" at bounding box center [332, 116] width 60 height 12
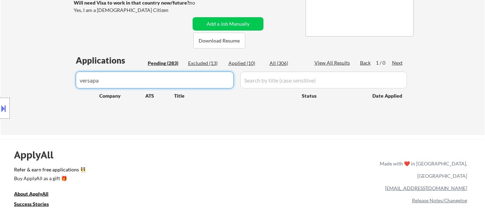
drag, startPoint x: 184, startPoint y: 78, endPoint x: 110, endPoint y: 74, distance: 74.5
type input "v"
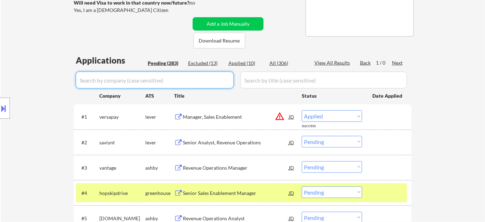
select select ""pending""
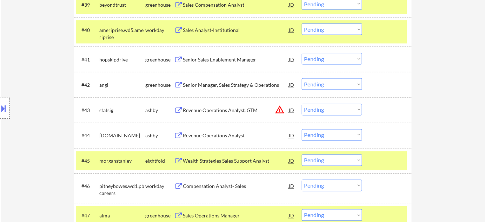
scroll to position [1434, 0]
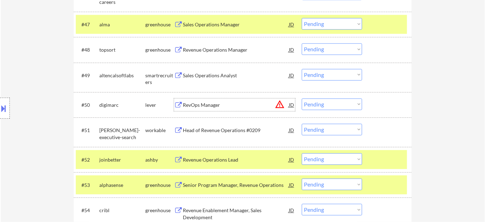
click at [210, 107] on div "RevOps Manager" at bounding box center [236, 104] width 106 height 7
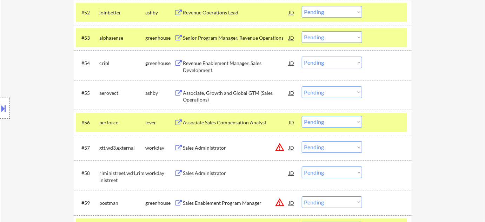
scroll to position [1498, 0]
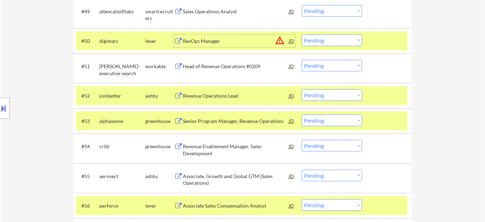
click at [323, 40] on select "Choose an option... Pending Applied Excluded (Questions) Excluded (Expired) Exc…" at bounding box center [332, 40] width 60 height 12
click at [302, 34] on select "Choose an option... Pending Applied Excluded (Questions) Excluded (Expired) Exc…" at bounding box center [332, 40] width 60 height 12
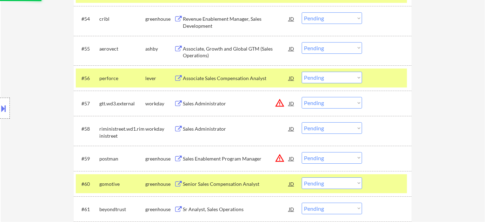
scroll to position [1625, 0]
drag, startPoint x: 214, startPoint y: 104, endPoint x: 211, endPoint y: 21, distance: 83.1
click at [214, 104] on div "Sales Administrator" at bounding box center [236, 103] width 106 height 7
select select ""pending""
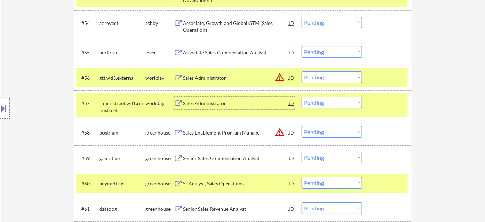
click at [318, 103] on select "Choose an option... Pending Applied Excluded (Questions) Excluded (Expired) Exc…" at bounding box center [332, 102] width 60 height 12
click at [302, 96] on select "Choose an option... Pending Applied Excluded (Questions) Excluded (Expired) Exc…" at bounding box center [332, 102] width 60 height 12
select select ""pending""
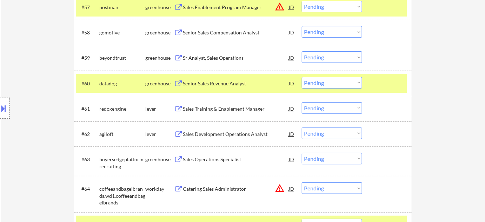
scroll to position [1785, 0]
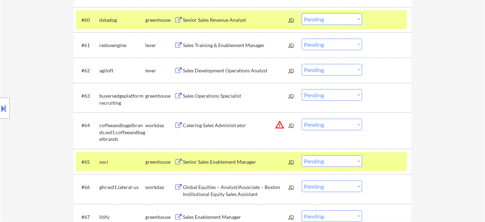
click at [282, 125] on button "warning_amber" at bounding box center [280, 125] width 10 height 10
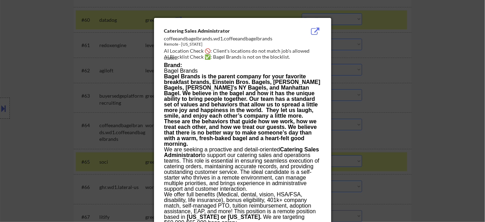
click at [394, 67] on div at bounding box center [242, 111] width 485 height 222
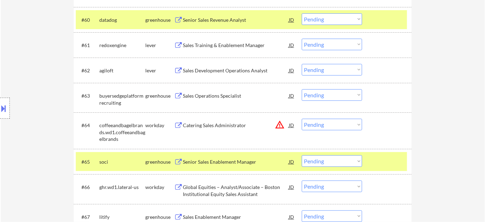
click at [233, 127] on div "Catering Sales Administrator" at bounding box center [236, 125] width 106 height 7
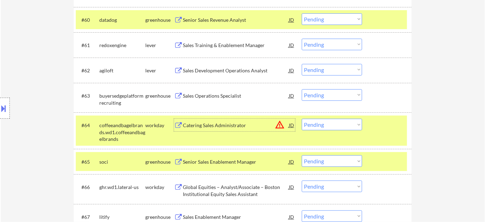
click at [333, 127] on select "Choose an option... Pending Applied Excluded (Questions) Excluded (Expired) Exc…" at bounding box center [332, 125] width 60 height 12
click at [302, 119] on select "Choose an option... Pending Applied Excluded (Questions) Excluded (Expired) Exc…" at bounding box center [332, 125] width 60 height 12
select select ""pending""
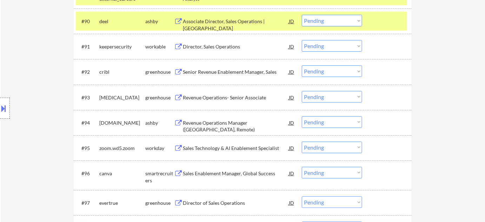
scroll to position [2581, 0]
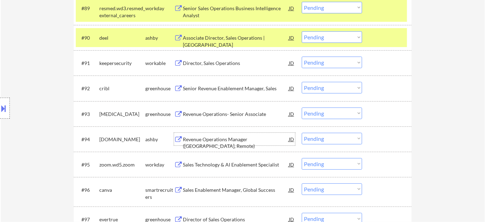
click at [249, 140] on div "Revenue Operations Manager (USA, Remote)" at bounding box center [236, 143] width 106 height 14
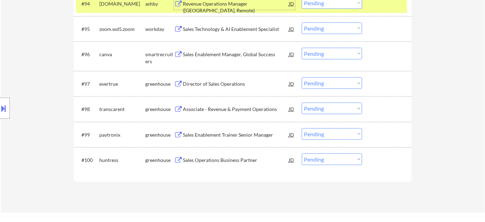
scroll to position [2741, 0]
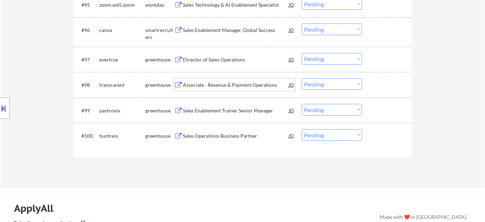
click at [220, 80] on div "Associate - Revenue & Payment Operations" at bounding box center [236, 84] width 106 height 13
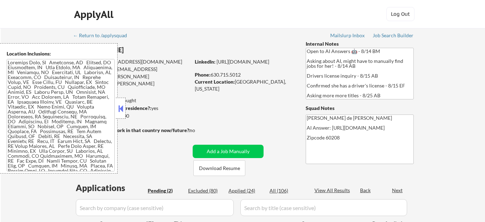
select select ""pending""
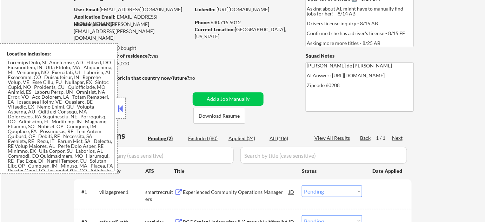
scroll to position [95, 0]
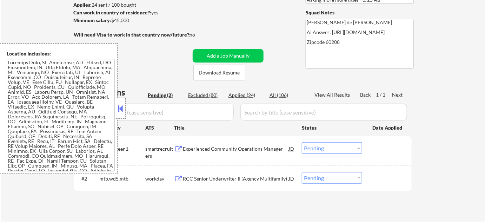
click at [118, 105] on button at bounding box center [121, 108] width 8 height 11
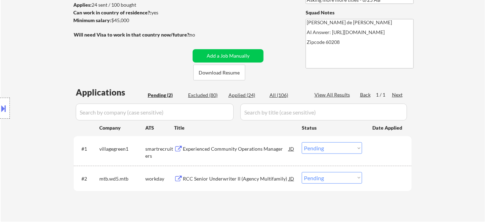
click at [319, 179] on select "Choose an option... Pending Applied Excluded (Questions) Excluded (Expired) Exc…" at bounding box center [332, 178] width 60 height 12
select select ""excluded__bad_match_""
click at [302, 172] on select "Choose an option... Pending Applied Excluded (Questions) Excluded (Expired) Exc…" at bounding box center [332, 178] width 60 height 12
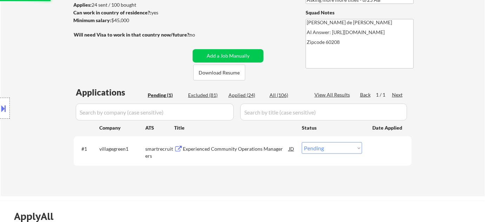
click at [251, 150] on div "Experienced Community Operations Manager" at bounding box center [236, 148] width 106 height 7
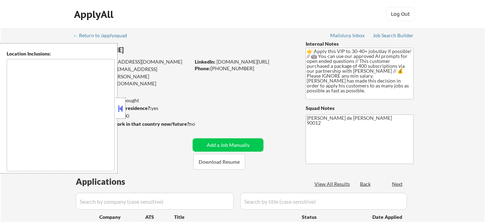
type textarea "remote"
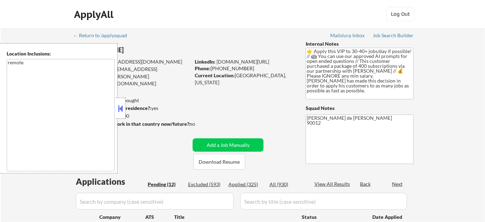
select select ""pending""
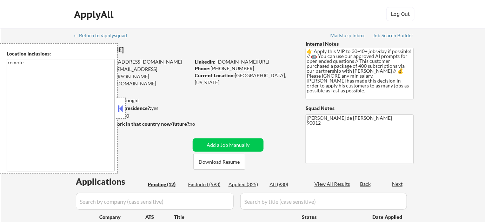
select select ""pending""
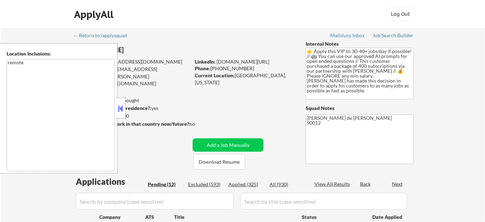
select select ""pending""
drag, startPoint x: 121, startPoint y: 109, endPoint x: 161, endPoint y: 109, distance: 40.0
click at [121, 109] on button at bounding box center [121, 108] width 8 height 11
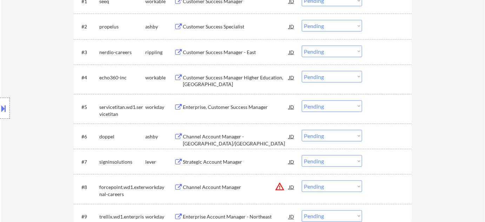
scroll to position [287, 0]
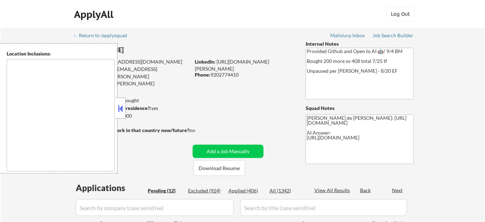
type textarea "[GEOGRAPHIC_DATA], [GEOGRAPHIC_DATA] [GEOGRAPHIC_DATA], [GEOGRAPHIC_DATA], [GEO…"
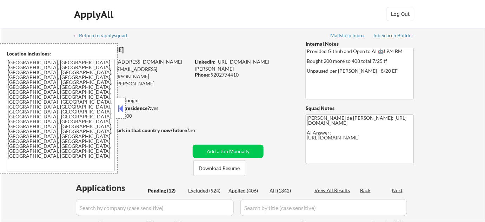
select select ""pending""
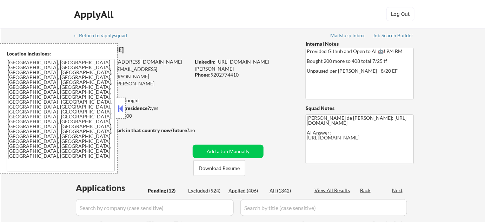
select select ""pending""
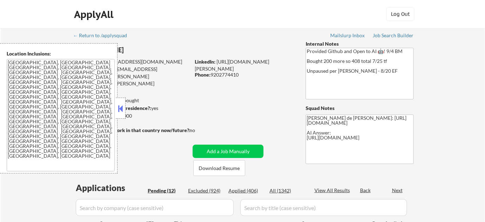
select select ""pending""
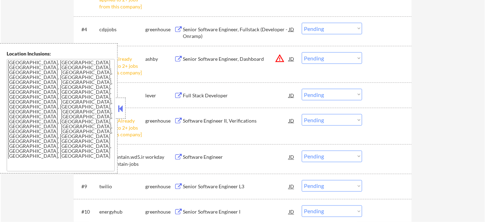
scroll to position [382, 0]
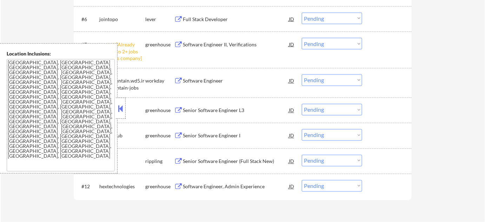
click at [121, 111] on button at bounding box center [121, 108] width 8 height 11
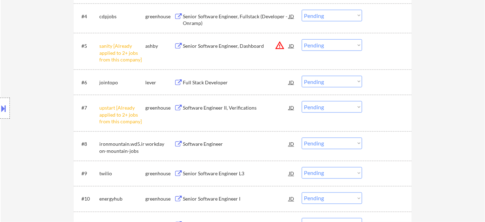
scroll to position [319, 0]
click at [329, 49] on select "Choose an option... Pending Applied Excluded (Questions) Excluded (Expired) Exc…" at bounding box center [332, 46] width 60 height 12
click at [302, 40] on select "Choose an option... Pending Applied Excluded (Questions) Excluded (Expired) Exc…" at bounding box center [332, 46] width 60 height 12
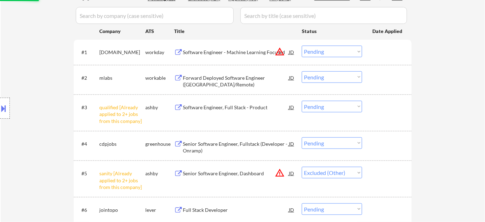
scroll to position [191, 0]
select select ""pending""
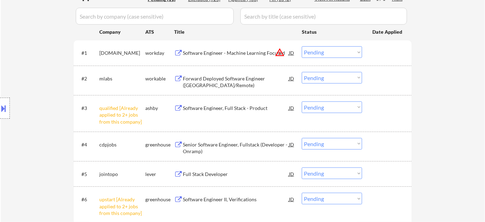
click at [320, 109] on select "Choose an option... Pending Applied Excluded (Questions) Excluded (Expired) Exc…" at bounding box center [332, 107] width 60 height 12
click at [302, 101] on select "Choose an option... Pending Applied Excluded (Questions) Excluded (Expired) Exc…" at bounding box center [332, 107] width 60 height 12
select select ""pending""
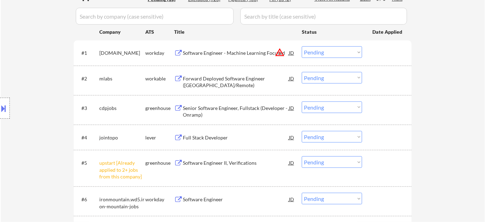
click at [326, 158] on select "Choose an option... Pending Applied Excluded (Questions) Excluded (Expired) Exc…" at bounding box center [332, 162] width 60 height 12
click at [302, 156] on select "Choose an option... Pending Applied Excluded (Questions) Excluded (Expired) Exc…" at bounding box center [332, 162] width 60 height 12
select select ""pending""
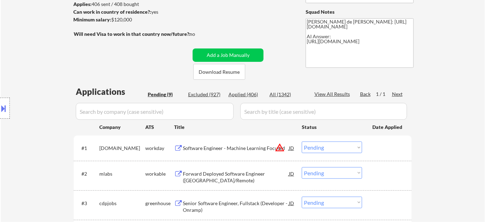
scroll to position [95, 0]
click at [278, 148] on button "warning_amber" at bounding box center [280, 148] width 10 height 10
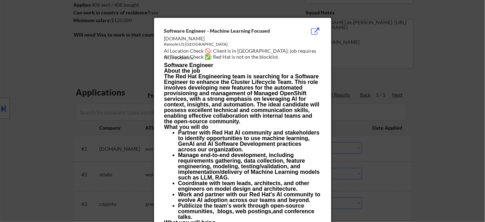
click at [397, 129] on div at bounding box center [242, 111] width 485 height 222
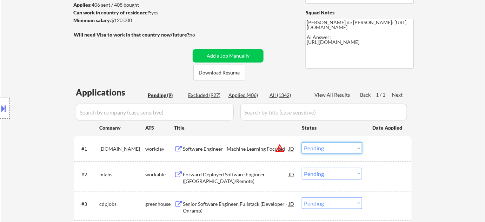
click at [321, 145] on select "Choose an option... Pending Applied Excluded (Questions) Excluded (Expired) Exc…" at bounding box center [332, 148] width 60 height 12
click at [302, 142] on select "Choose an option... Pending Applied Excluded (Questions) Excluded (Expired) Exc…" at bounding box center [332, 148] width 60 height 12
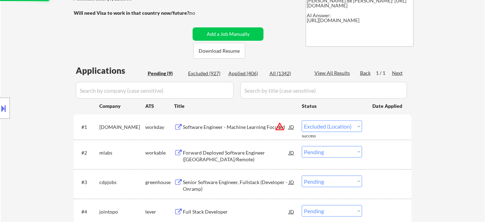
select select ""pending""
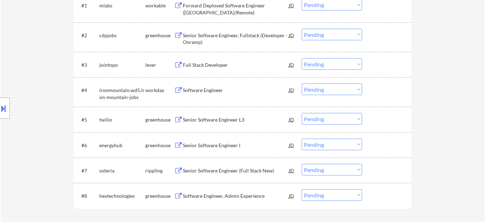
scroll to position [159, 0]
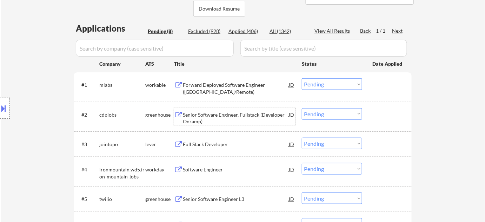
click at [191, 119] on div "Senior Software Engineer, Fullstack (Developer - Onramp)" at bounding box center [236, 118] width 106 height 14
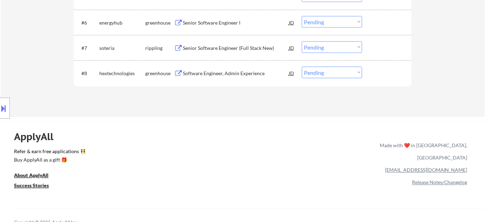
scroll to position [351, 0]
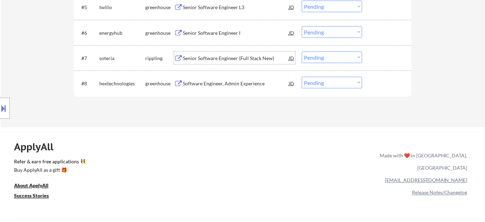
click at [224, 61] on div "Senior Software Engineer (Full Stack New)" at bounding box center [236, 58] width 106 height 13
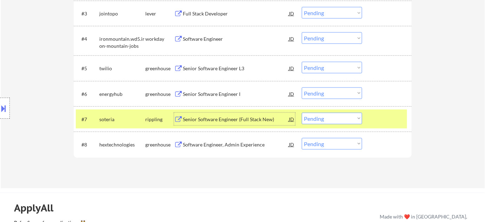
scroll to position [287, 0]
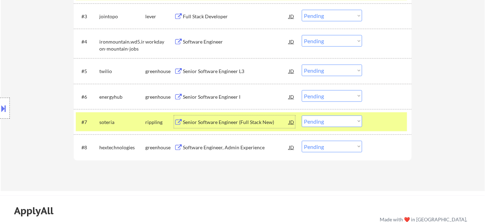
click at [222, 97] on div "Senior Software Engineer I" at bounding box center [236, 96] width 106 height 7
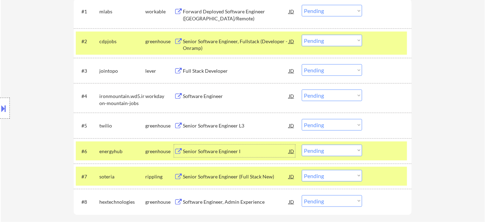
scroll to position [223, 0]
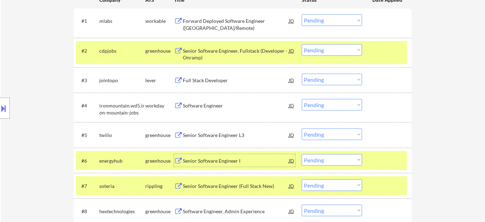
click at [210, 78] on div "Full Stack Developer" at bounding box center [236, 80] width 106 height 7
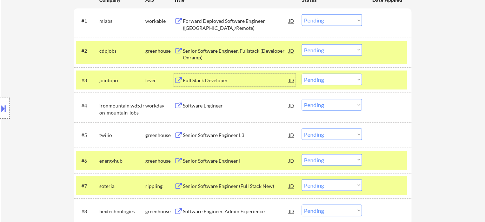
drag, startPoint x: 344, startPoint y: 79, endPoint x: 344, endPoint y: 84, distance: 4.9
click at [344, 79] on select "Choose an option... Pending Applied Excluded (Questions) Excluded (Expired) Exc…" at bounding box center [332, 80] width 60 height 12
click at [302, 74] on select "Choose an option... Pending Applied Excluded (Questions) Excluded (Expired) Exc…" at bounding box center [332, 80] width 60 height 12
click at [338, 132] on select "Choose an option... Pending Applied Excluded (Questions) Excluded (Expired) Exc…" at bounding box center [332, 134] width 60 height 12
click at [413, 102] on div "← Return to /applysquad Mailslurp Inbox Job Search Builder [PERSON_NAME] User E…" at bounding box center [243, 27] width 350 height 444
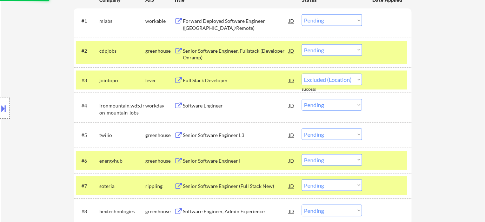
select select ""pending""
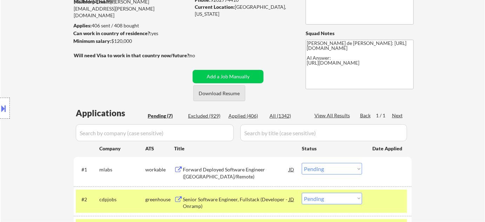
scroll to position [95, 0]
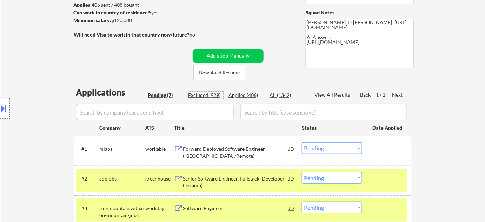
click at [211, 95] on div "Excluded (929)" at bounding box center [205, 95] width 35 height 7
select select ""excluded""
select select ""excluded__location_""
select select ""excluded""
select select ""excluded__bad_match_""
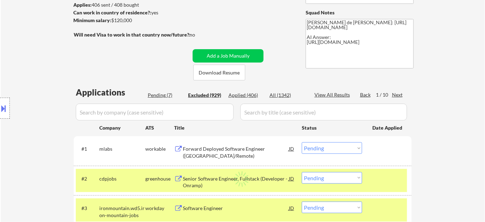
select select ""excluded__expired_""
select select ""excluded__bad_match_""
select select ""excluded__expired_""
select select ""excluded__bad_match_""
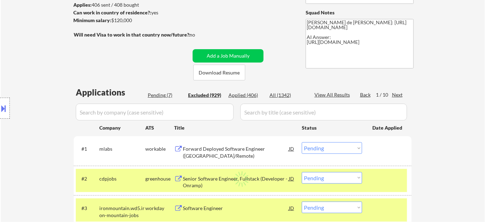
select select ""excluded__expired_""
select select ""excluded__bad_match_""
select select ""excluded""
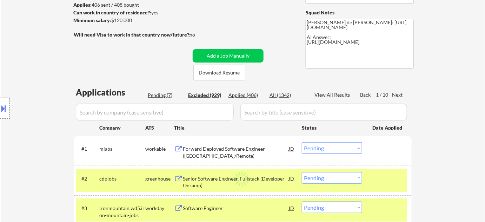
select select ""excluded__bad_match_""
select select ""excluded""
select select ""excluded__location_""
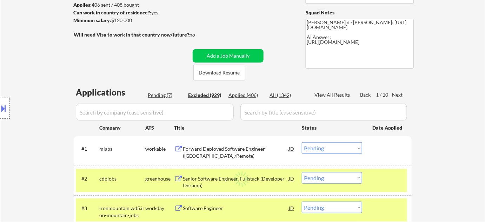
select select ""excluded""
select select ""excluded__location_""
select select ""excluded__expired_""
select select ""excluded__location_""
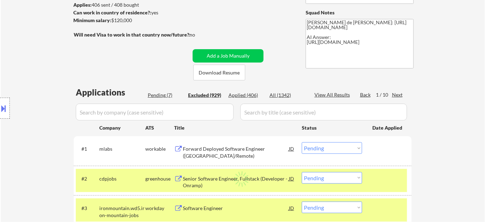
select select ""excluded__expired_""
select select ""excluded""
select select ""excluded__expired_""
select select ""excluded""
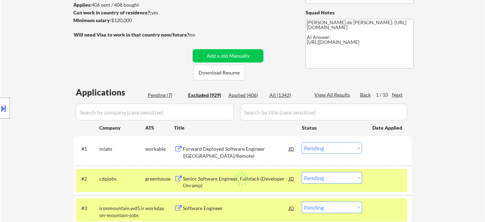
select select ""excluded__location_""
select select ""excluded""
select select ""excluded__expired_""
select select ""excluded__location_""
select select ""excluded""
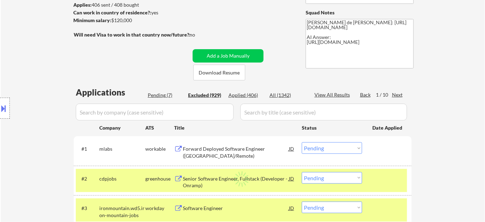
select select ""excluded""
select select ""excluded__bad_match_""
select select ""excluded__location_""
select select ""excluded__expired_""
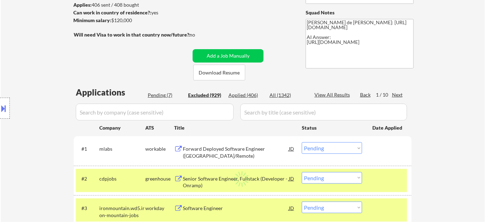
select select ""excluded__expired_""
select select ""excluded""
select select ""excluded__expired_""
select select ""excluded__location_""
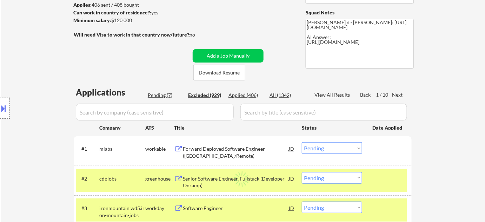
select select ""excluded__location_""
select select ""excluded""
select select ""excluded__expired_""
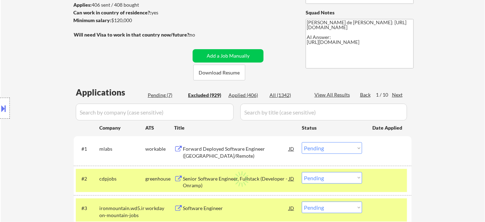
select select ""excluded__expired_""
select select ""excluded__bad_match_""
select select ""excluded__location_""
select select ""excluded__bad_match_""
select select ""excluded__expired_""
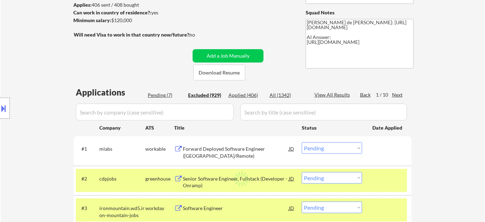
select select ""excluded__other_""
select select ""excluded__expired_""
select select ""excluded""
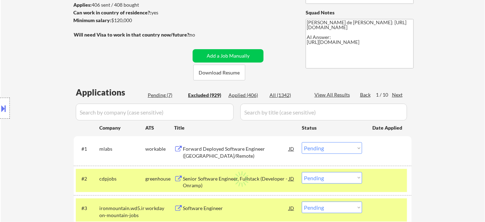
select select ""excluded__location_""
select select ""excluded__expired_""
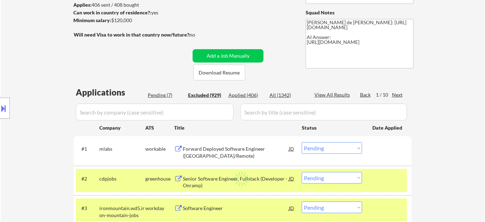
select select ""excluded__expired_""
select select ""excluded__location_""
select select ""excluded__expired_""
select select ""excluded__location_""
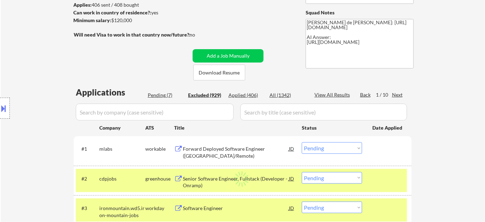
select select ""excluded""
select select ""excluded__bad_match_""
select select ""excluded__expired_""
select select ""excluded__bad_match_""
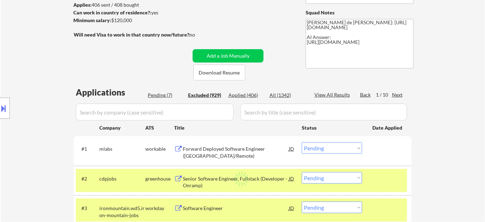
select select ""excluded__location_""
select select ""excluded__expired_""
select select ""excluded__other_""
select select ""excluded__expired_""
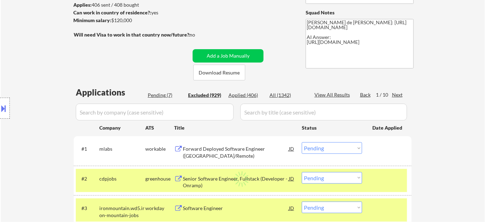
select select ""excluded__bad_match_""
select select ""excluded__location_""
select select ""excluded__expired_""
select select ""excluded__location_""
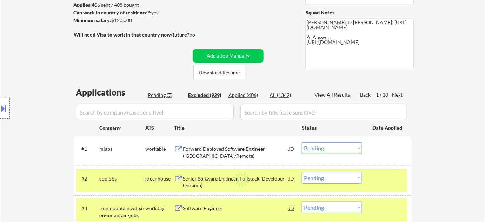
select select ""excluded__bad_match_""
select select ""excluded__location_""
select select ""excluded""
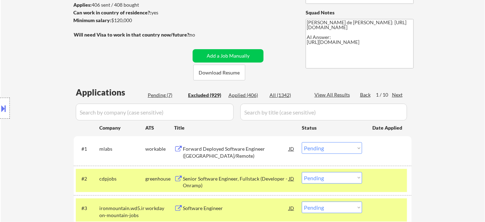
select select ""excluded__salary_""
select select ""excluded""
select select ""excluded__bad_match_""
select select ""excluded__expired_""
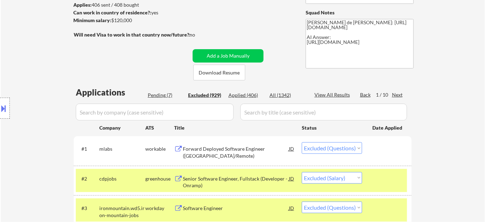
select select ""excluded__expired_""
select select ""excluded__bad_match_""
select select ""excluded__expired_""
select select ""excluded__location_""
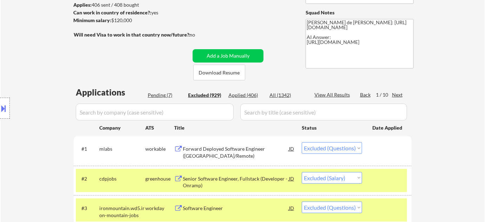
select select ""excluded__bad_match_""
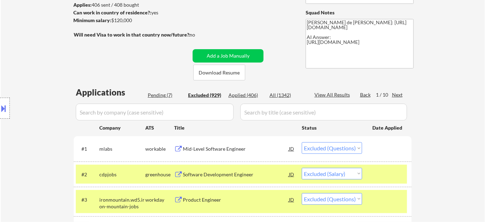
click at [185, 110] on input "input" at bounding box center [155, 111] width 158 height 17
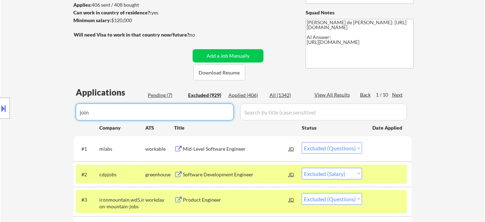
type input "joint"
select select ""excluded__location_""
select select ""excluded__expired_""
select select ""excluded__location_""
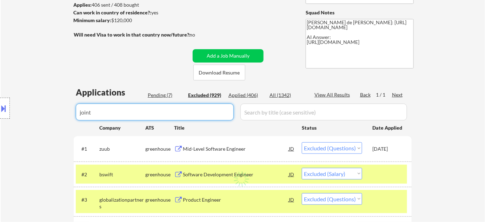
select select ""excluded__other_""
select select ""excluded__bad_match_""
select select ""excluded__other_""
select select ""excluded__expired_""
select select ""excluded__bad_match_""
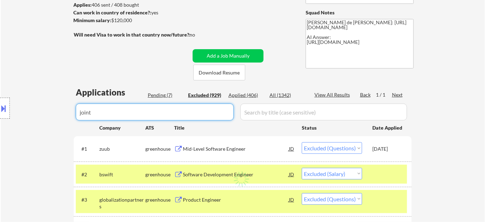
select select ""excluded__expired_""
select select ""excluded__other_""
select select ""excluded__expired_""
select select ""excluded__other_""
select select ""excluded__expired_""
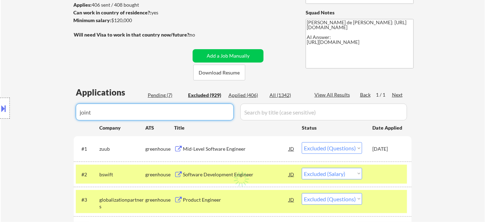
select select ""excluded__other_""
select select ""excluded__location_""
select select ""excluded__expired_""
select select ""excluded__location_""
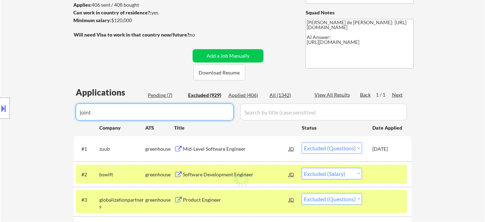
select select ""excluded__other_""
select select ""excluded__expired_""
select select ""excluded__other_""
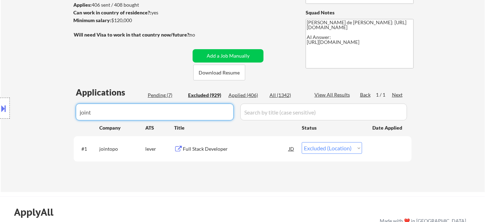
type input "joint"
click at [316, 147] on select "Choose an option... Pending Applied Excluded (Questions) Excluded (Expired) Exc…" at bounding box center [332, 148] width 60 height 12
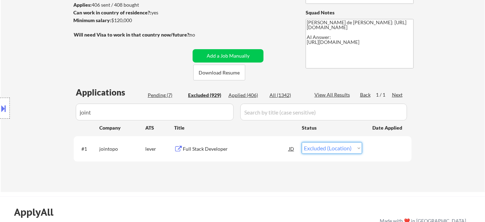
select select ""excluded__bad_match_""
click at [302, 142] on select "Choose an option... Pending Applied Excluded (Questions) Excluded (Expired) Exc…" at bounding box center [332, 148] width 60 height 12
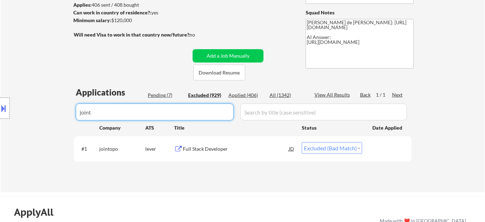
drag, startPoint x: 180, startPoint y: 113, endPoint x: 66, endPoint y: 96, distance: 114.5
click at [67, 96] on body "← Return to /applysquad Mailslurp Inbox Job Search Builder [PERSON_NAME] User E…" at bounding box center [242, 16] width 485 height 222
click at [164, 94] on div "Pending (7)" at bounding box center [165, 95] width 35 height 7
select select ""excluded""
select select ""excluded__salary_""
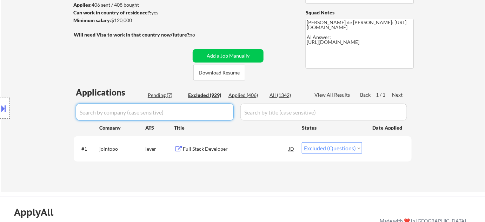
select select ""excluded""
select select ""excluded__expired_""
select select ""excluded__bad_match_""
select select ""excluded__expired_""
select select ""excluded__bad_match_""
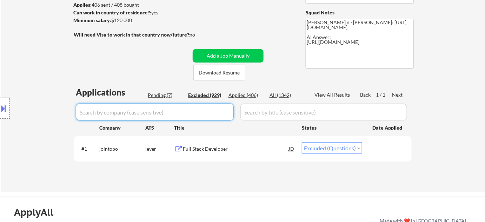
select select ""excluded""
select select ""excluded__location_""
select select ""excluded""
select select ""excluded__bad_match_""
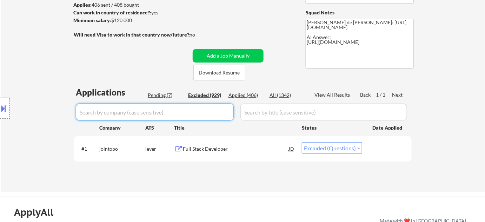
select select ""excluded__expired_""
select select ""excluded__bad_match_""
select select ""excluded__expired_""
select select ""excluded__bad_match_""
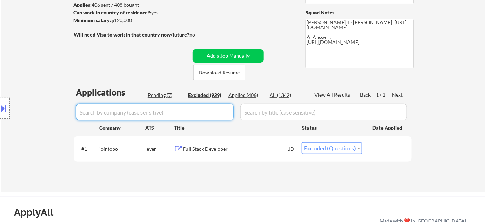
select select ""excluded""
select select ""excluded__bad_match_""
select select ""excluded""
select select ""excluded__location_""
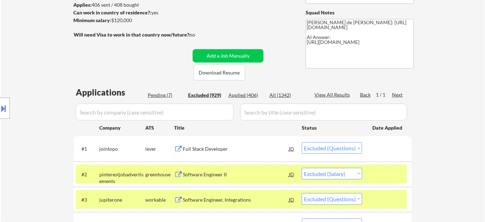
select select ""pending""
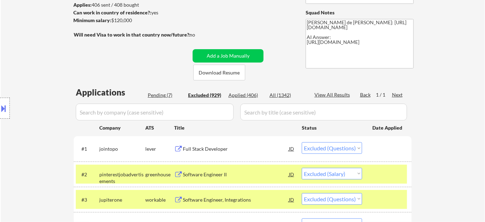
select select ""pending""
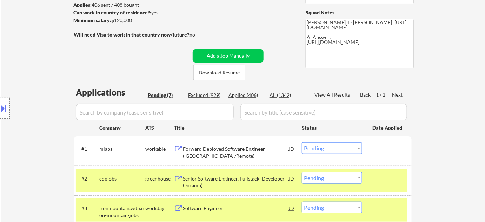
scroll to position [127, 0]
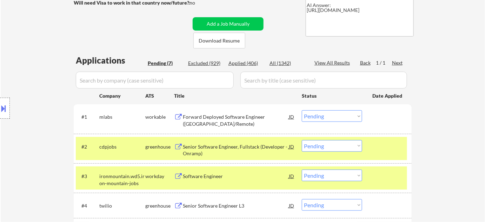
click at [199, 120] on div "Forward Deployed Software Engineer ([GEOGRAPHIC_DATA]/Remote)" at bounding box center [236, 120] width 106 height 14
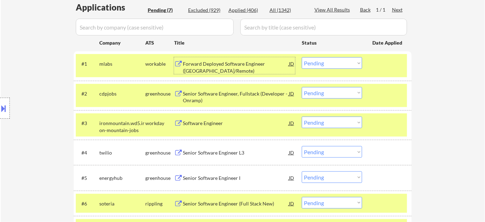
scroll to position [191, 0]
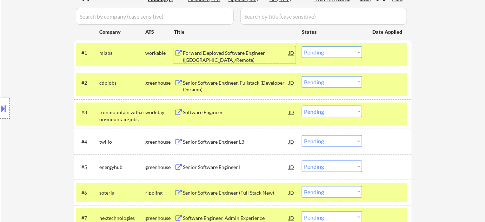
click at [207, 115] on div "Software Engineer" at bounding box center [236, 112] width 106 height 7
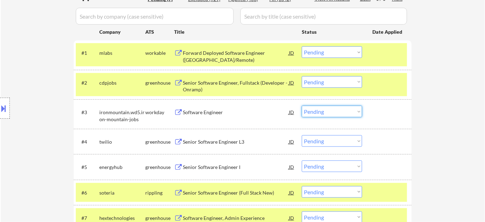
click at [316, 109] on select "Choose an option... Pending Applied Excluded (Questions) Excluded (Expired) Exc…" at bounding box center [332, 112] width 60 height 12
click at [302, 106] on select "Choose an option... Pending Applied Excluded (Questions) Excluded (Expired) Exc…" at bounding box center [332, 112] width 60 height 12
select select ""pending""
